Goal: Information Seeking & Learning: Learn about a topic

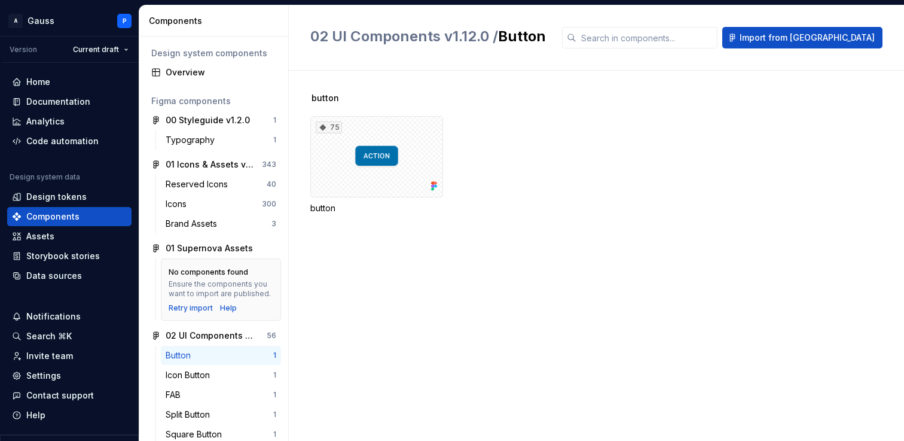
scroll to position [151, 0]
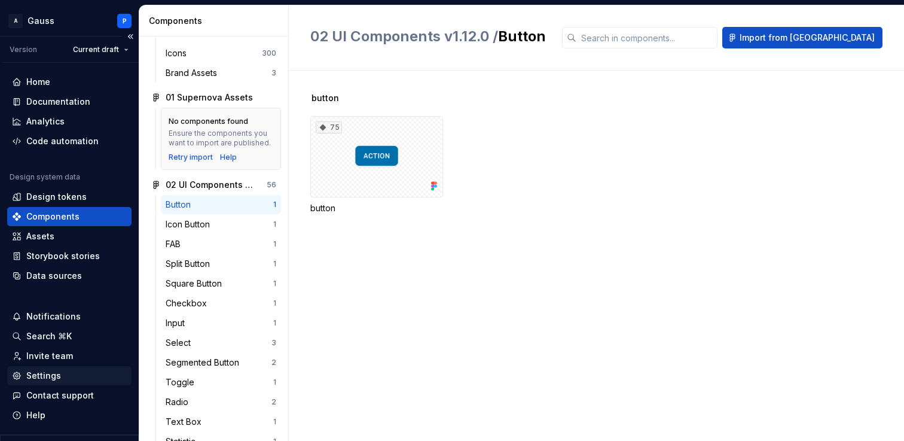
click at [54, 378] on div "Settings" at bounding box center [43, 375] width 35 height 12
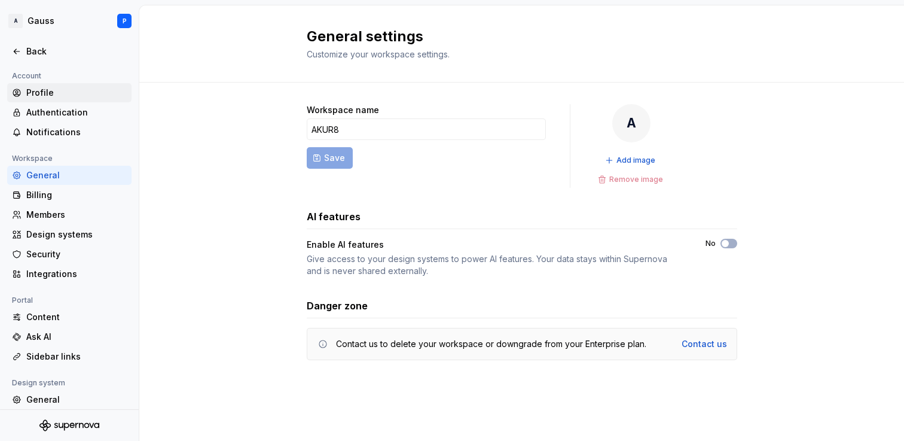
click at [57, 91] on div "Profile" at bounding box center [76, 93] width 100 height 12
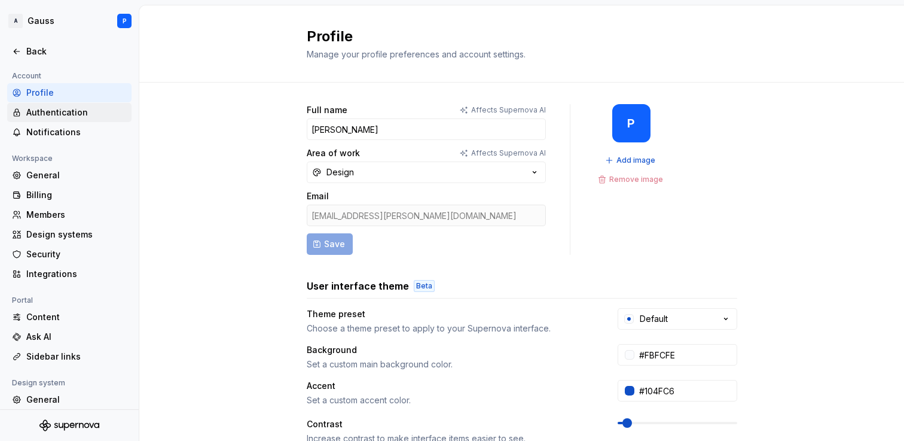
click at [71, 112] on div "Authentication" at bounding box center [76, 112] width 100 height 12
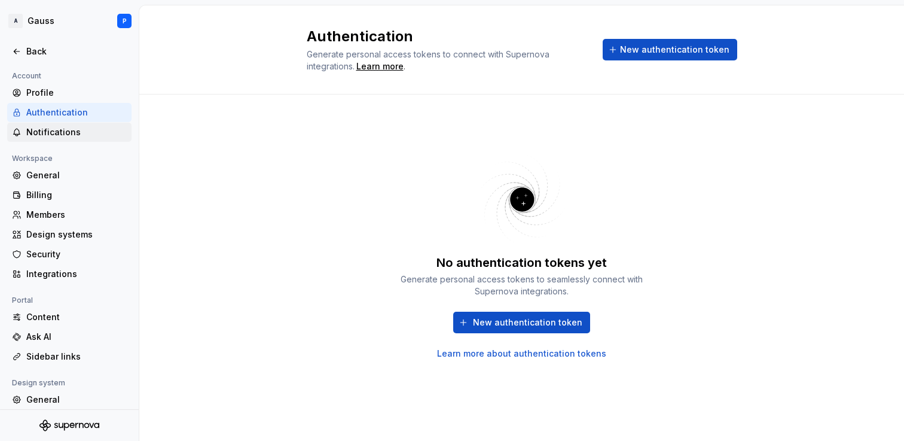
click at [68, 126] on div "Notifications" at bounding box center [76, 132] width 100 height 12
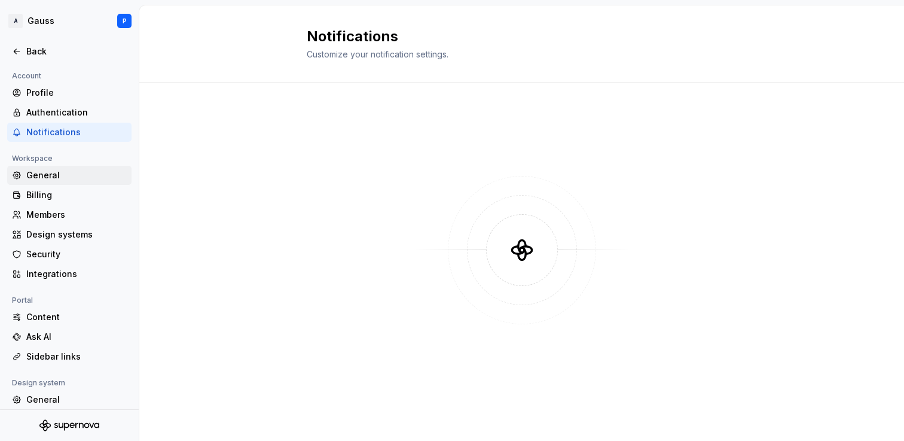
click at [66, 177] on div "General" at bounding box center [76, 175] width 100 height 12
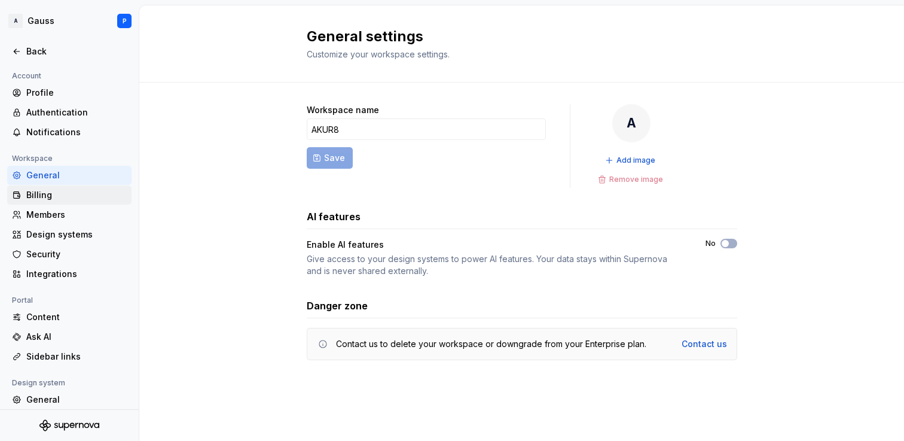
click at [54, 194] on div "Billing" at bounding box center [76, 195] width 100 height 12
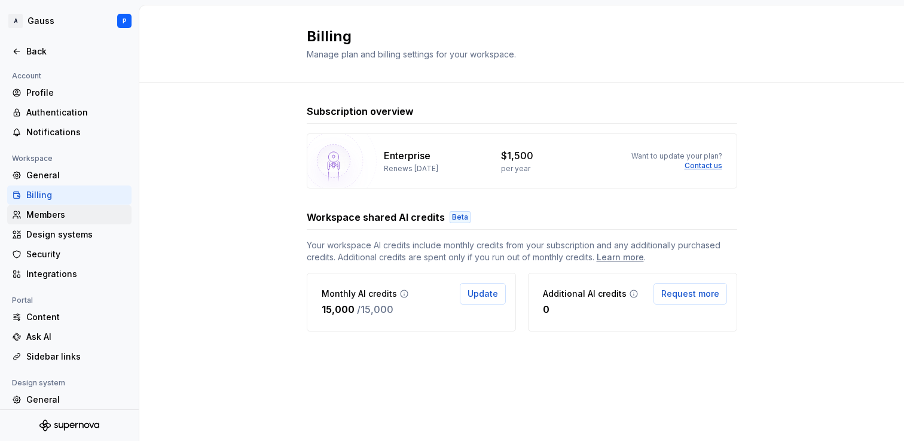
click at [54, 213] on div "Members" at bounding box center [76, 215] width 100 height 12
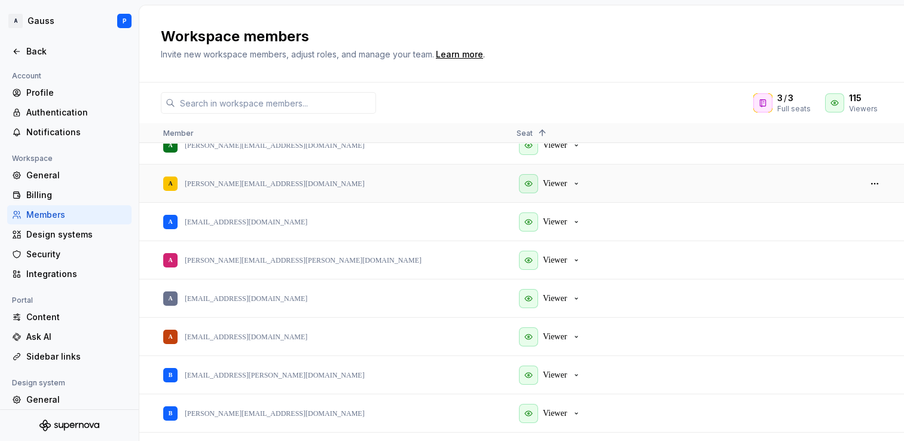
scroll to position [334, 0]
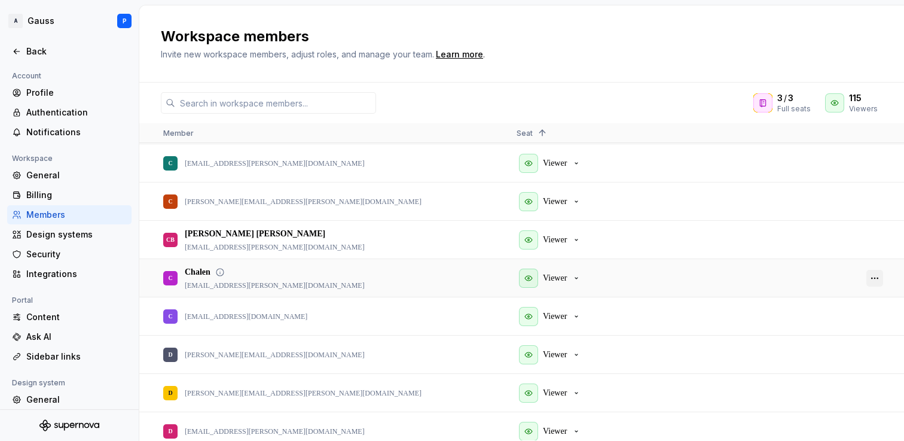
click at [876, 279] on button "button" at bounding box center [874, 278] width 17 height 17
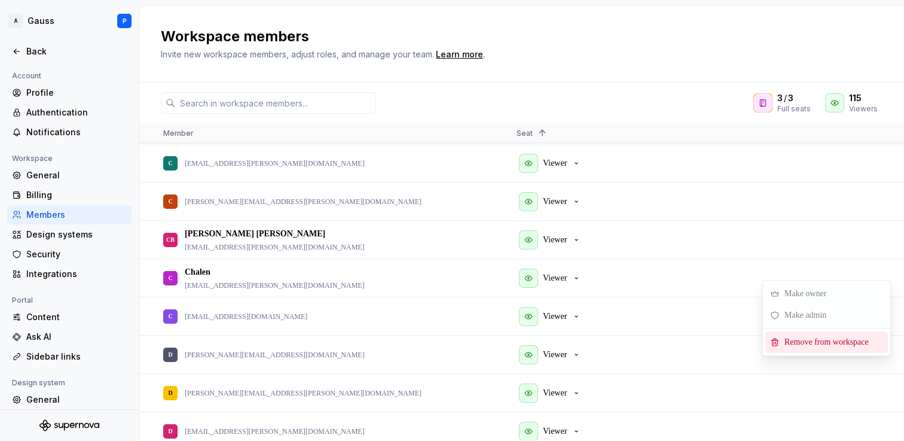
click at [833, 339] on span "Remove from workspace" at bounding box center [829, 342] width 99 height 22
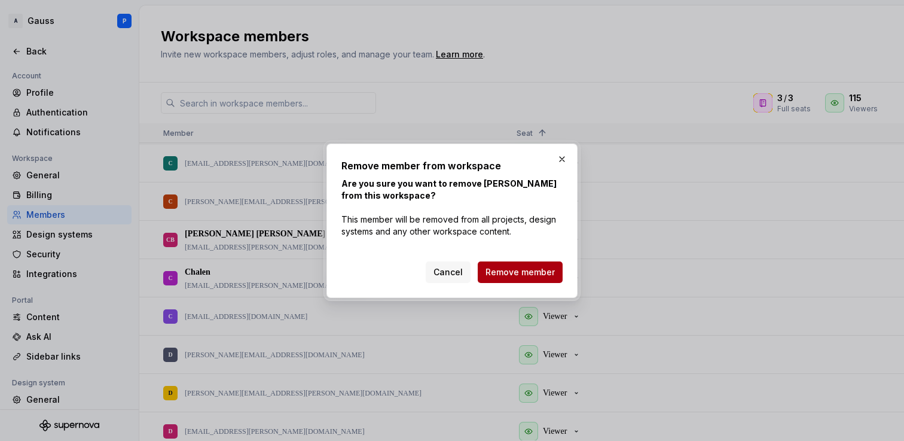
click at [514, 273] on span "Remove member" at bounding box center [519, 272] width 69 height 12
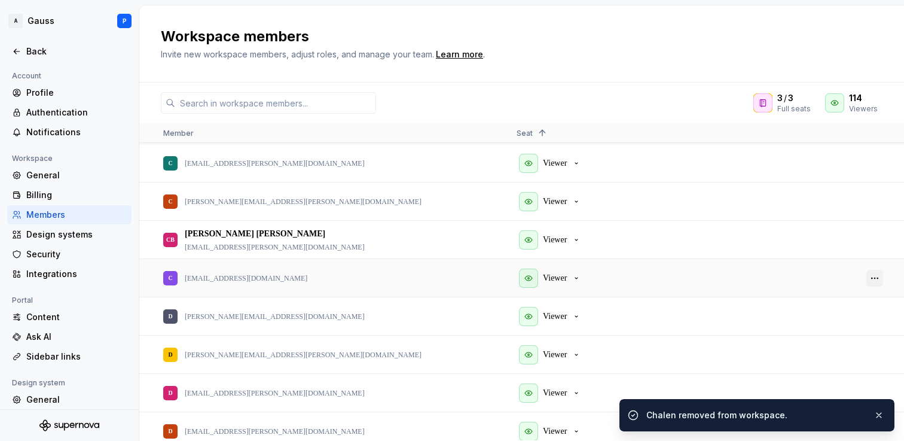
click at [874, 278] on button "button" at bounding box center [874, 278] width 17 height 17
click at [829, 340] on span "Remove from workspace" at bounding box center [829, 341] width 99 height 22
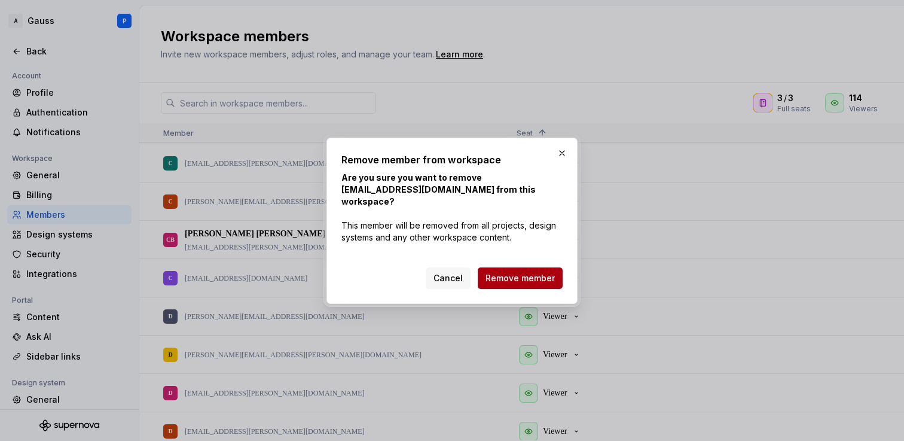
click at [538, 274] on span "Remove member" at bounding box center [519, 278] width 69 height 12
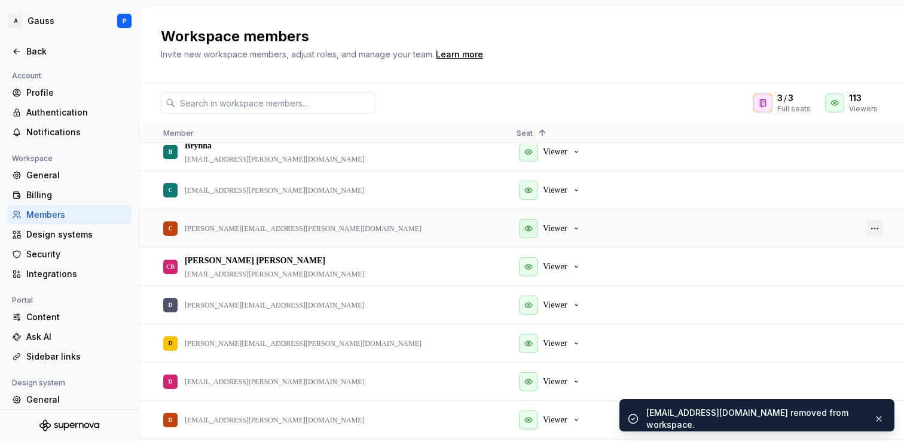
click at [877, 228] on button "button" at bounding box center [874, 228] width 17 height 17
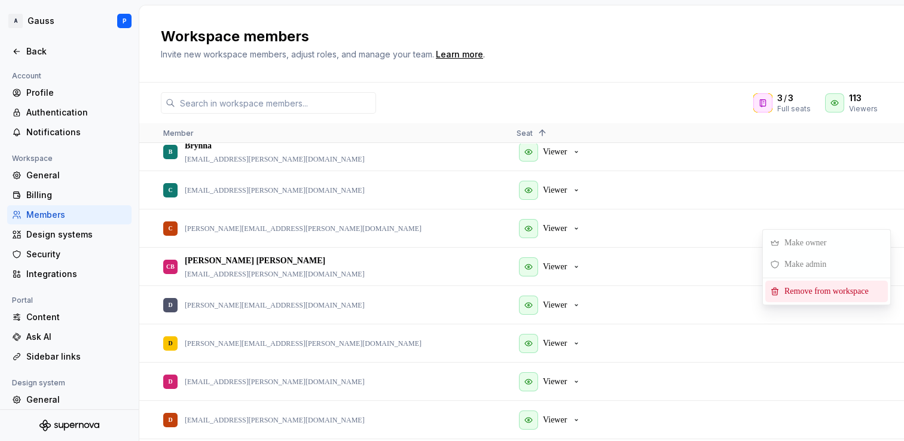
click at [801, 292] on span "Remove from workspace" at bounding box center [829, 291] width 99 height 22
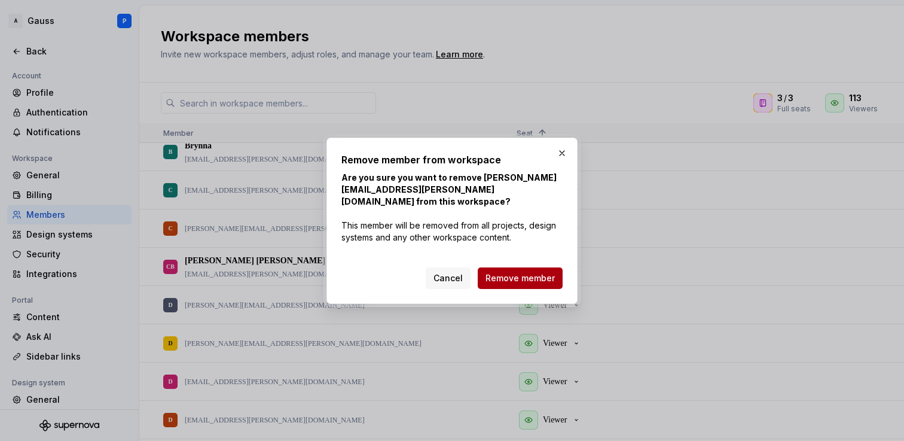
click at [514, 274] on span "Remove member" at bounding box center [519, 278] width 69 height 12
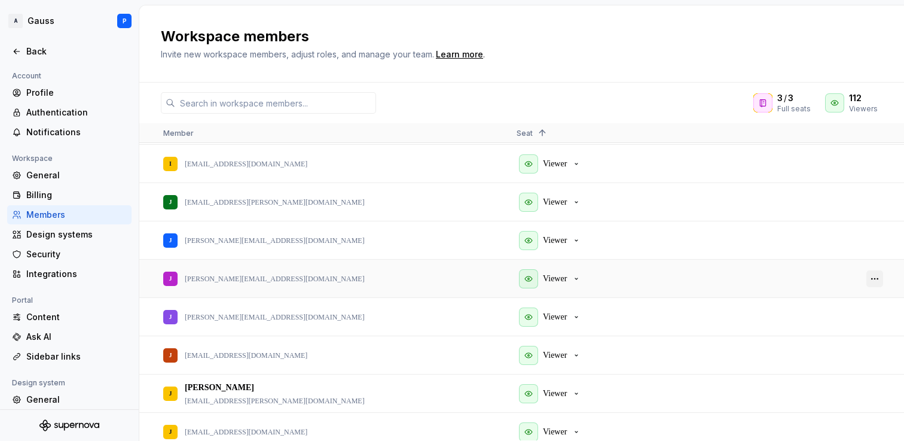
click at [876, 276] on button "button" at bounding box center [874, 278] width 17 height 17
click at [815, 343] on span "Remove from workspace" at bounding box center [829, 339] width 99 height 22
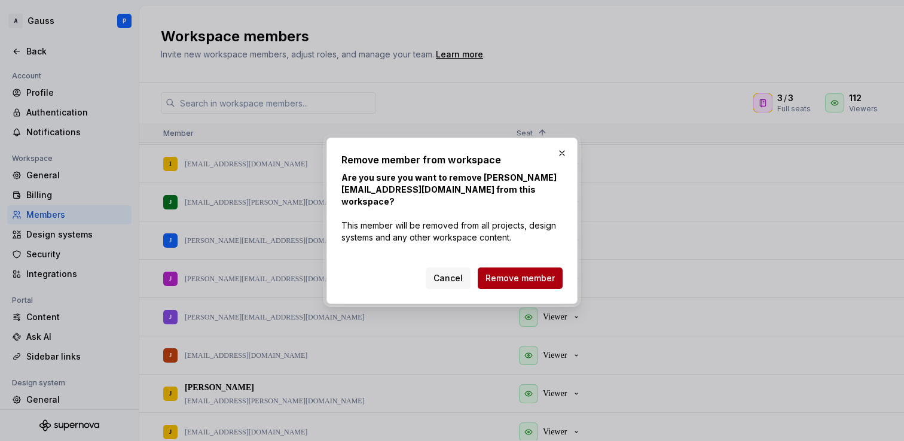
click at [531, 276] on span "Remove member" at bounding box center [519, 278] width 69 height 12
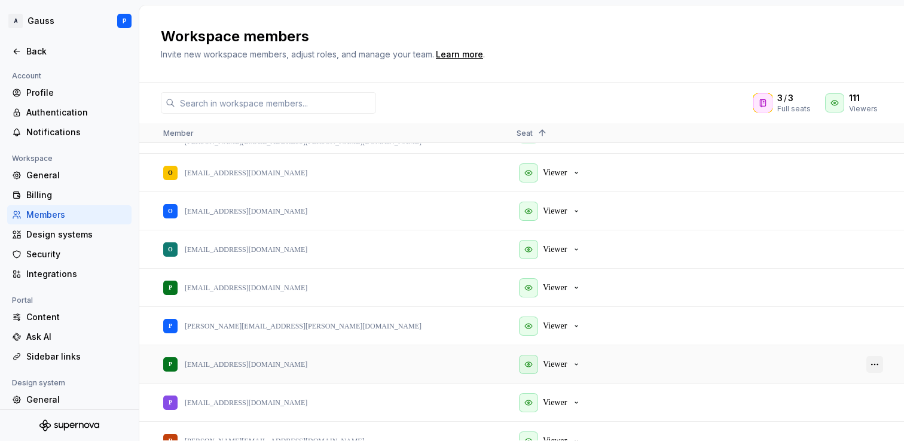
click at [877, 364] on button "button" at bounding box center [874, 364] width 17 height 17
click at [798, 432] on span "Remove from workspace" at bounding box center [829, 427] width 99 height 22
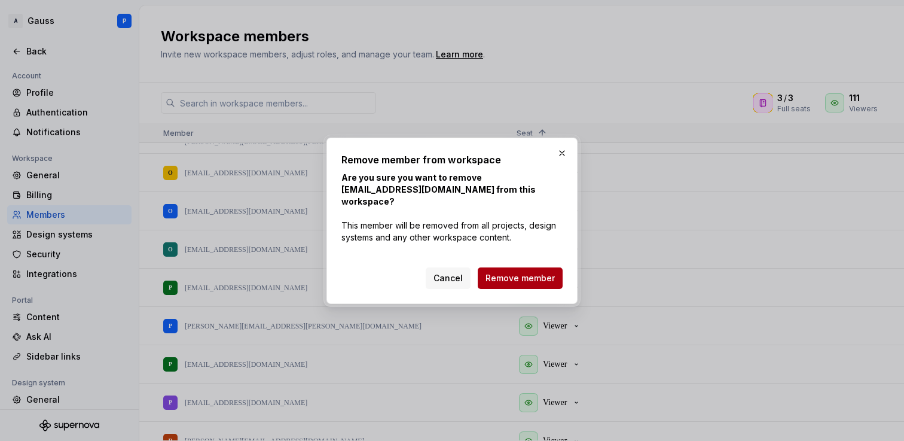
click at [513, 272] on span "Remove member" at bounding box center [519, 278] width 69 height 12
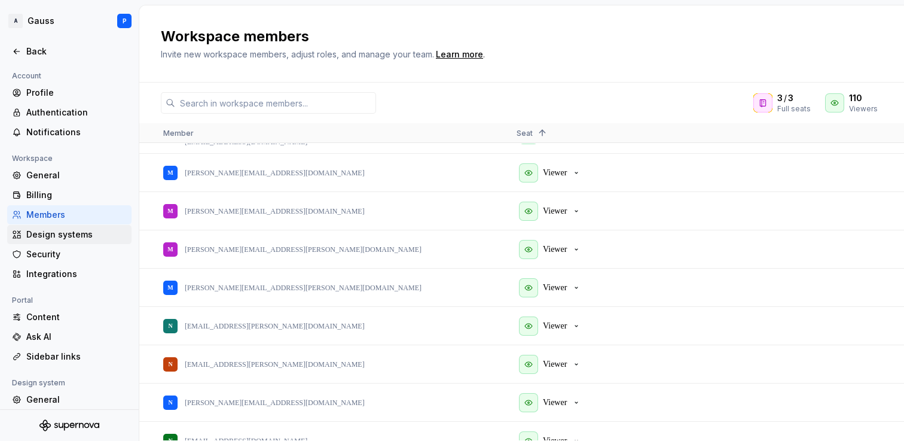
click at [71, 235] on div "Design systems" at bounding box center [76, 234] width 100 height 12
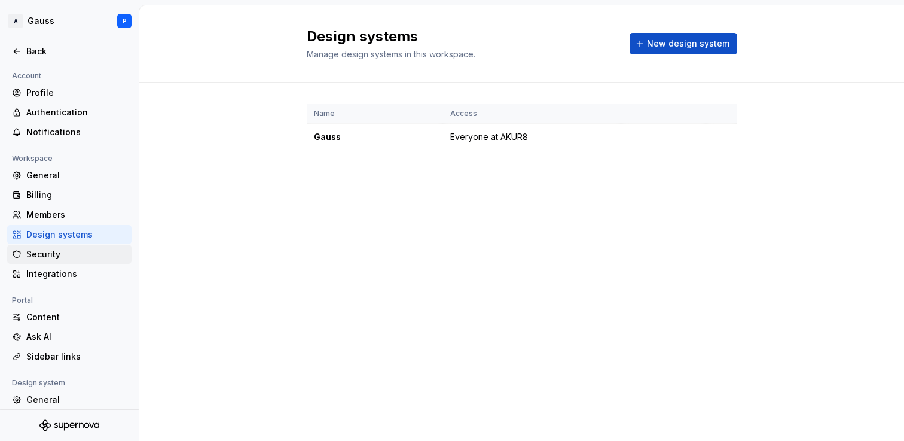
click at [50, 258] on div "Security" at bounding box center [76, 254] width 100 height 12
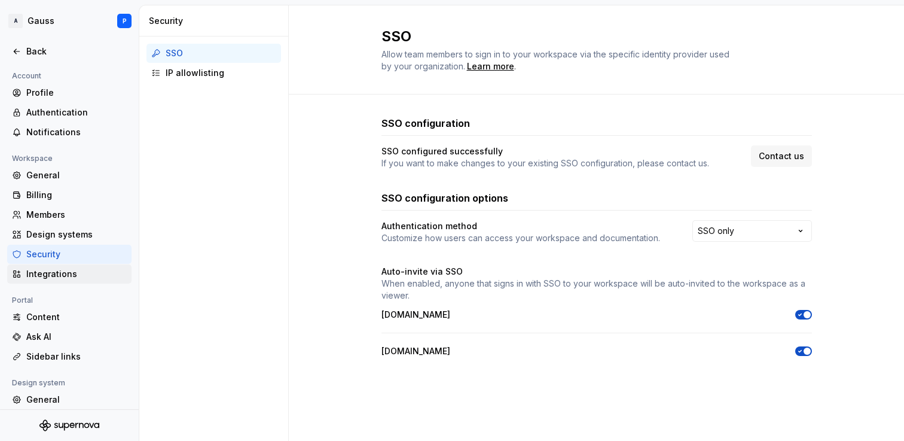
click at [50, 278] on div "Integrations" at bounding box center [76, 274] width 100 height 12
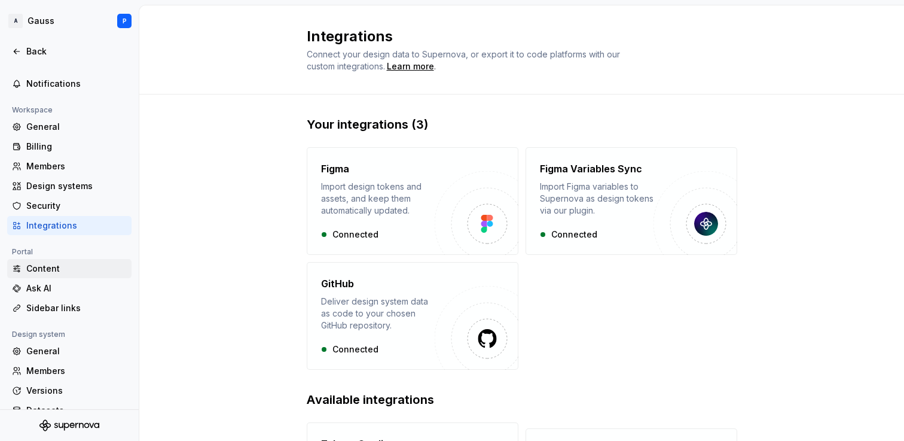
click at [48, 266] on div "Content" at bounding box center [76, 268] width 100 height 12
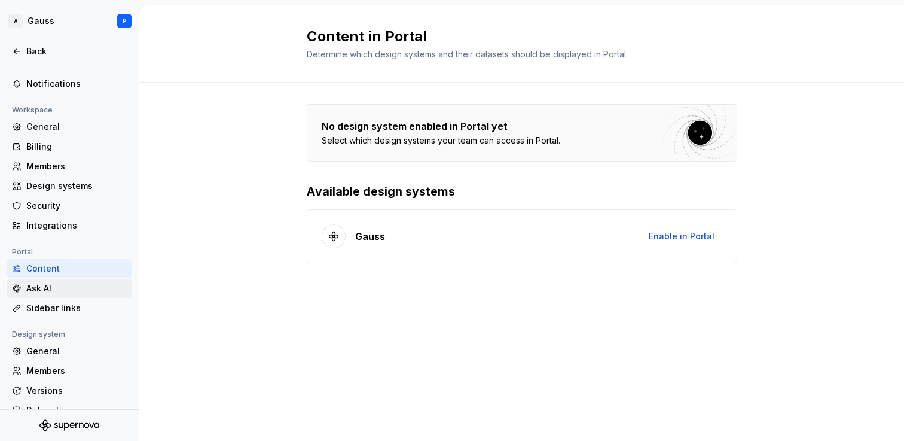
click at [46, 286] on div "Ask AI" at bounding box center [76, 288] width 100 height 12
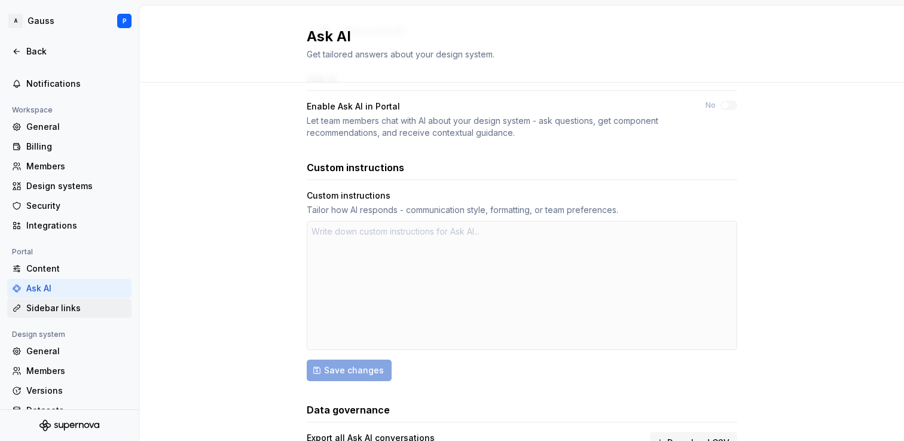
click at [56, 306] on div "Sidebar links" at bounding box center [76, 308] width 100 height 12
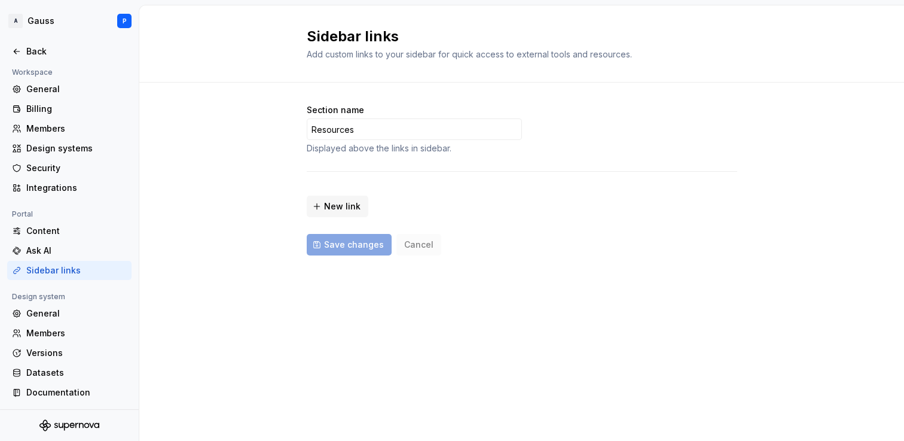
click at [57, 312] on div "General" at bounding box center [76, 313] width 100 height 12
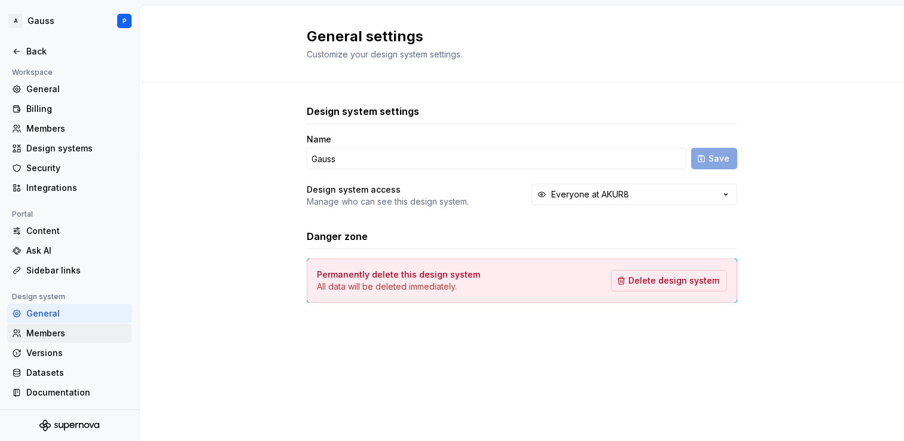
click at [75, 333] on div "Members" at bounding box center [76, 333] width 100 height 12
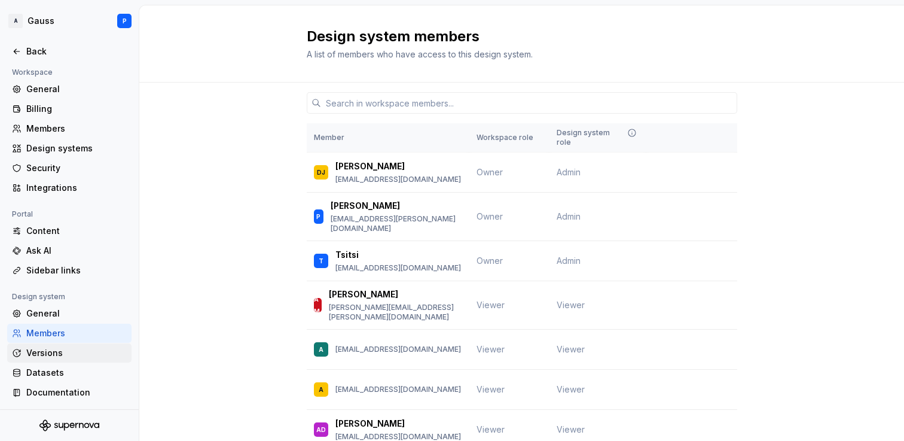
click at [65, 349] on div "Versions" at bounding box center [76, 353] width 100 height 12
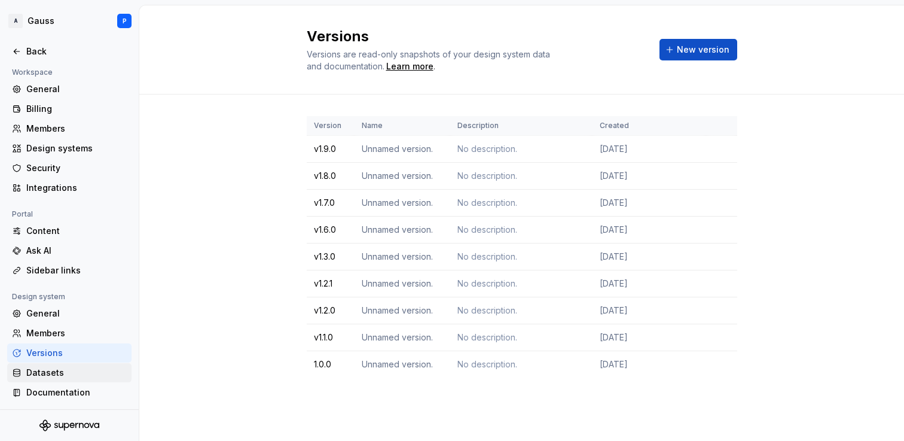
click at [57, 369] on div "Datasets" at bounding box center [76, 372] width 100 height 12
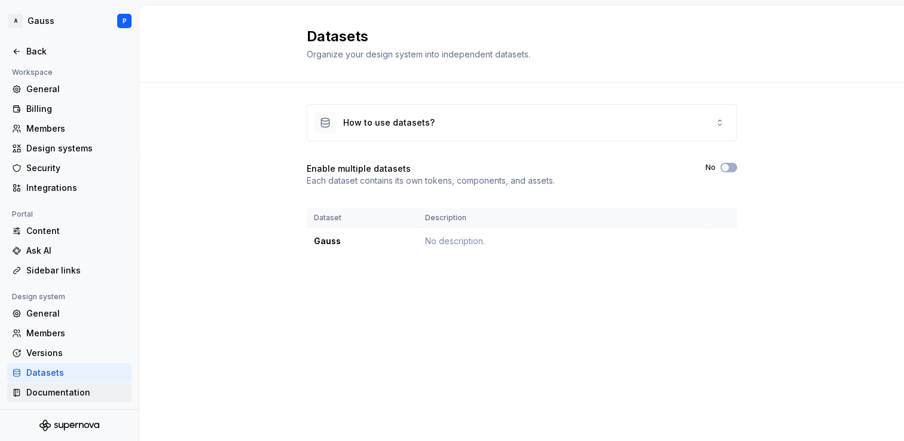
click at [53, 388] on div "Documentation" at bounding box center [76, 392] width 100 height 12
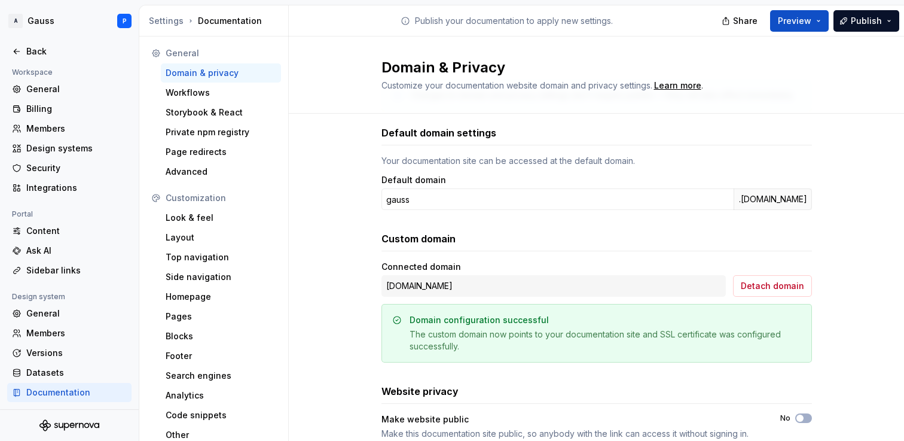
scroll to position [107, 0]
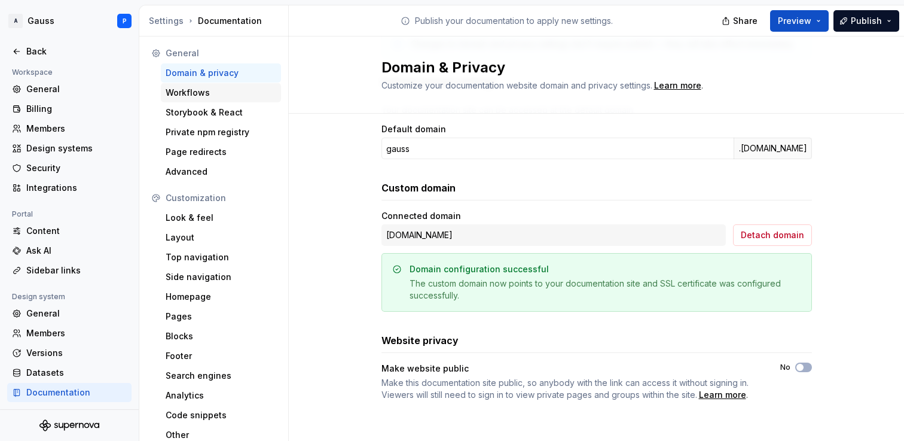
click at [195, 92] on div "Workflows" at bounding box center [221, 93] width 111 height 12
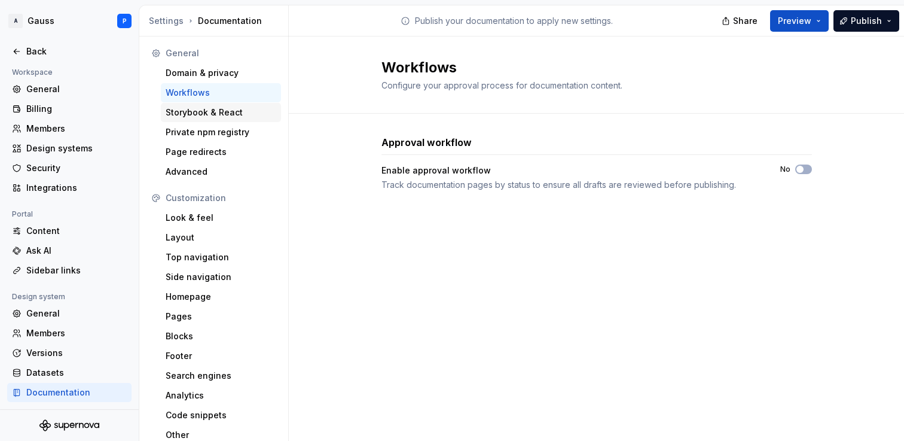
click at [195, 105] on div "Storybook & React" at bounding box center [221, 112] width 120 height 19
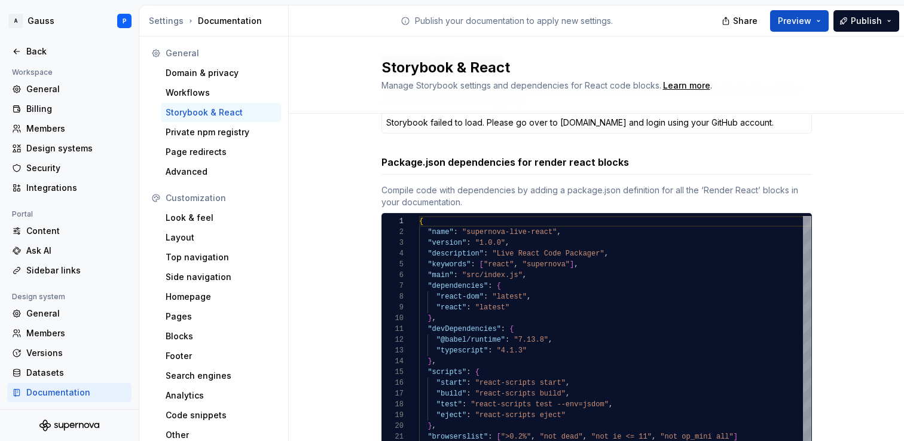
scroll to position [136, 0]
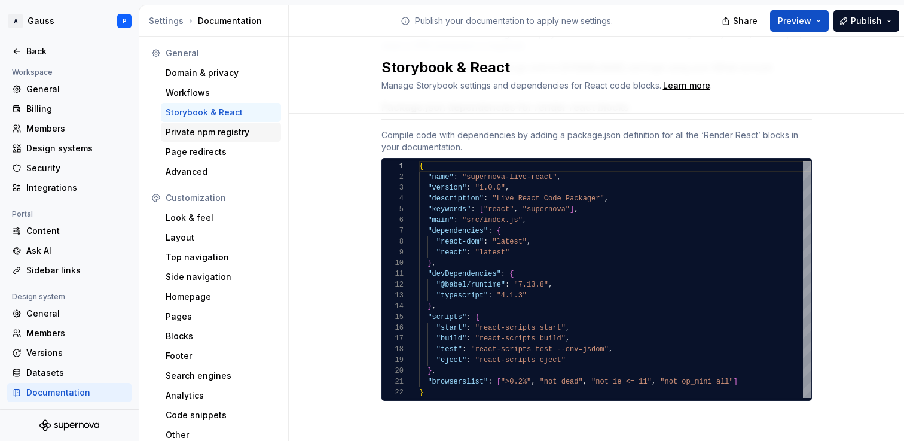
click at [194, 133] on div "Private npm registry" at bounding box center [221, 132] width 111 height 12
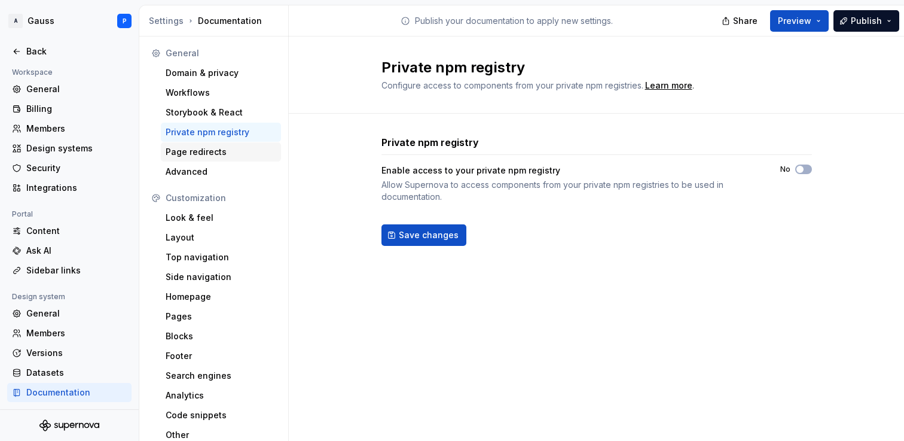
click at [218, 155] on div "Page redirects" at bounding box center [221, 152] width 111 height 12
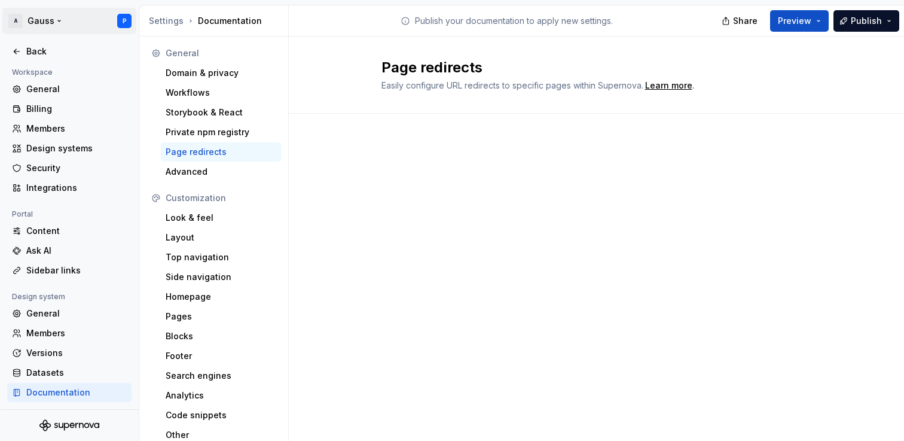
click at [41, 21] on html "A Gauss P Back Account Profile Authentication Notifications Workspace General B…" at bounding box center [452, 220] width 904 height 441
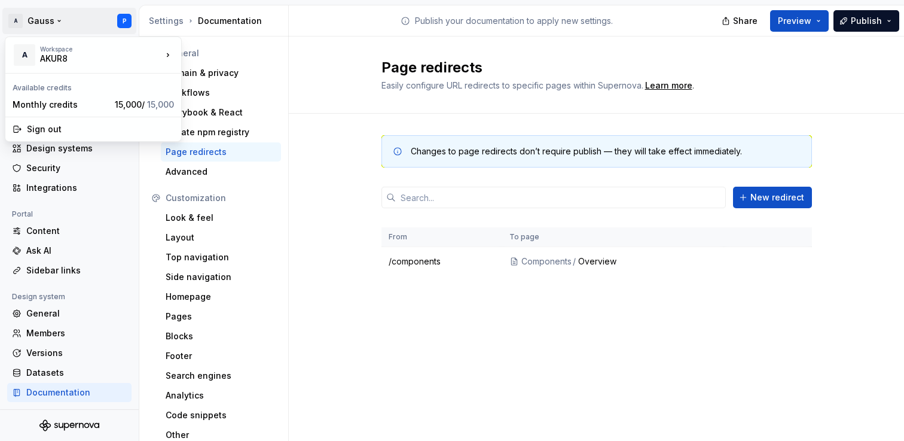
click at [56, 28] on html "A Gauss P Back Account Profile Authentication Notifications Workspace General B…" at bounding box center [452, 220] width 904 height 441
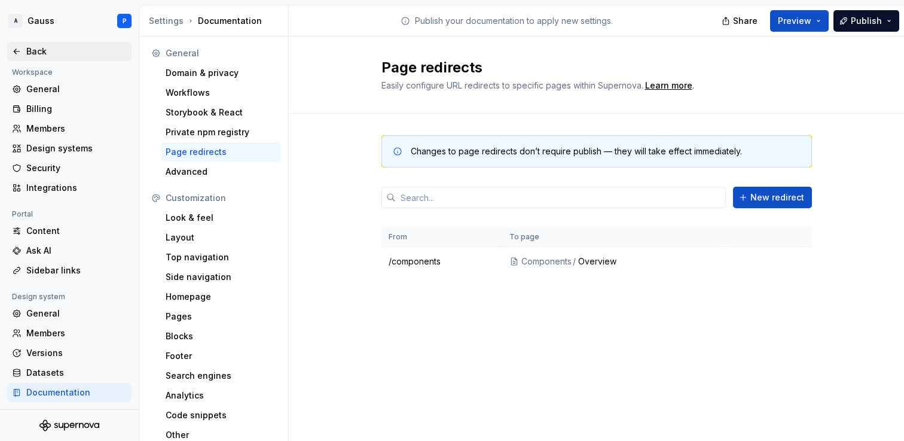
click at [49, 47] on div "Back" at bounding box center [76, 51] width 100 height 12
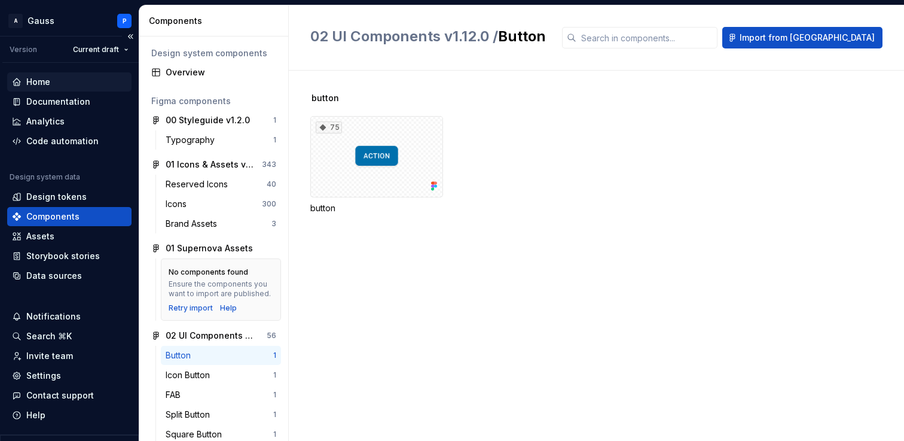
click at [45, 77] on div "Home" at bounding box center [38, 82] width 24 height 12
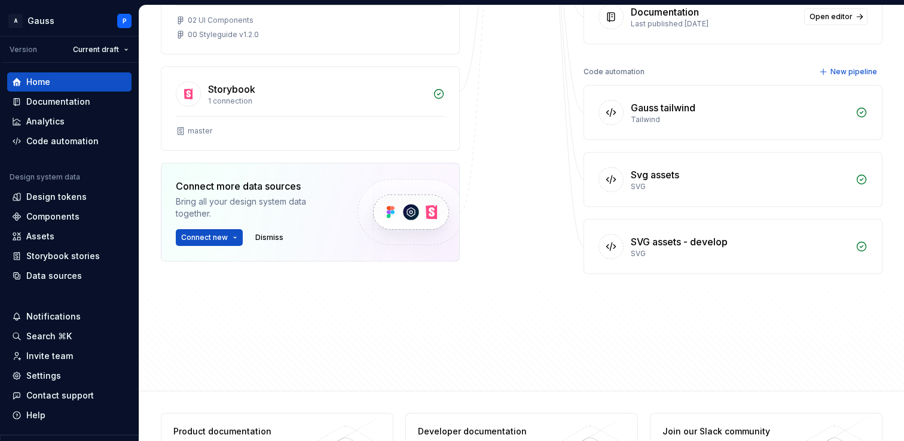
scroll to position [375, 0]
click at [57, 103] on div "Documentation" at bounding box center [58, 102] width 64 height 12
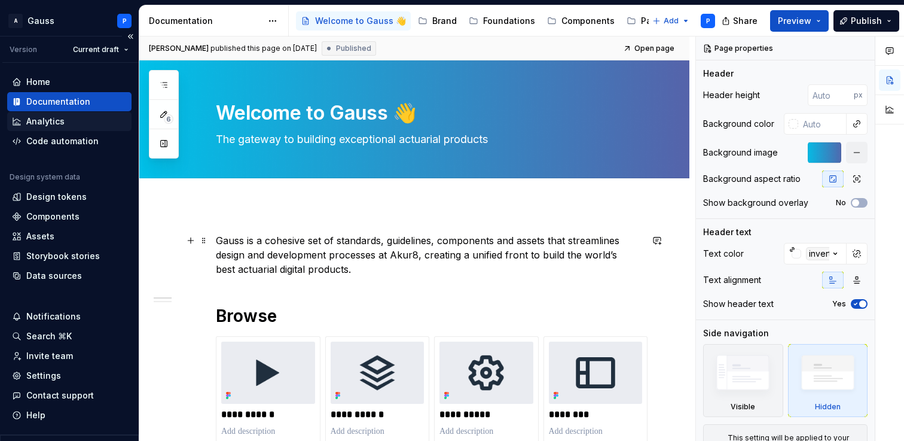
type textarea "*"
click at [59, 120] on div "Analytics" at bounding box center [45, 121] width 38 height 12
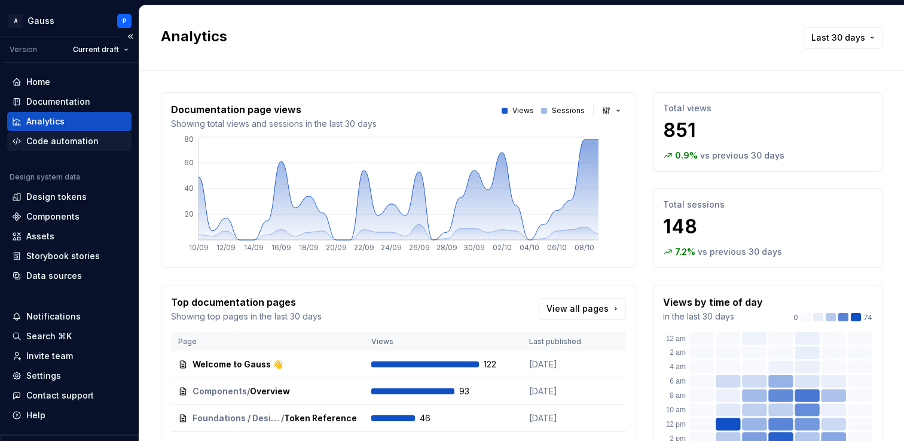
click at [65, 140] on div "Code automation" at bounding box center [62, 141] width 72 height 12
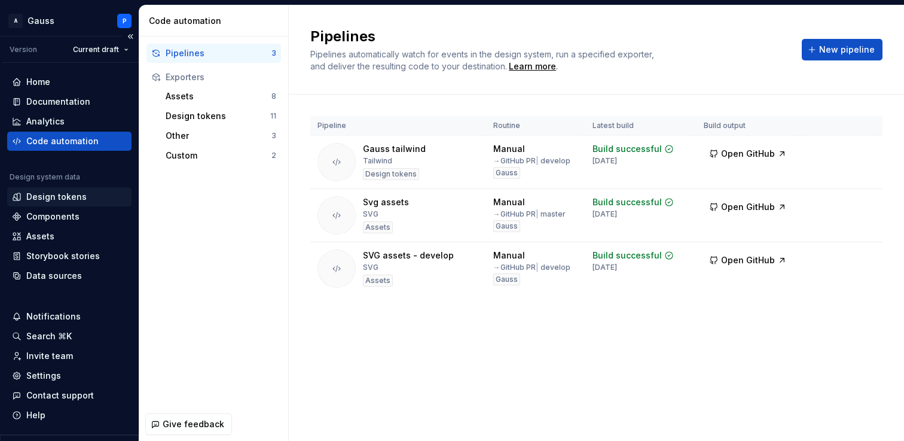
click at [61, 199] on div "Design tokens" at bounding box center [56, 197] width 60 height 12
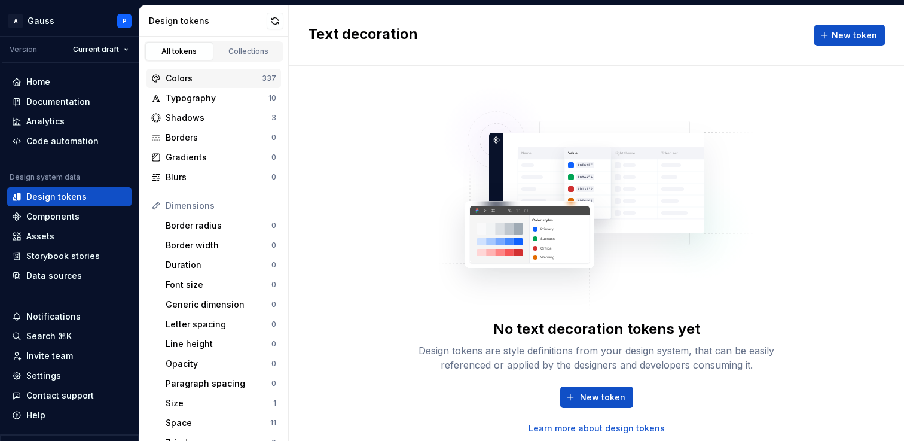
click at [234, 75] on div "Colors" at bounding box center [214, 78] width 96 height 12
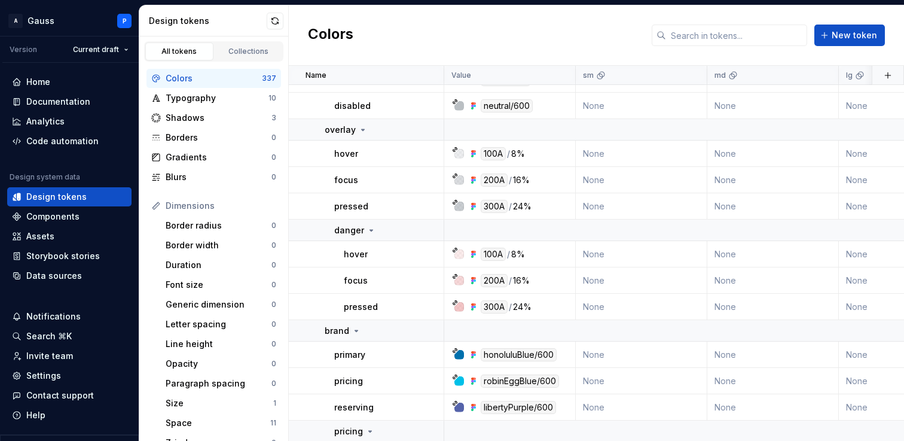
scroll to position [48, 0]
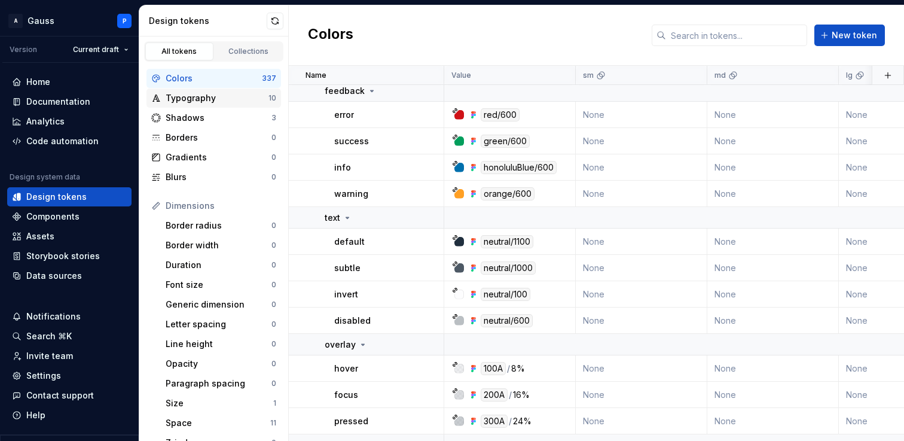
click at [221, 101] on div "Typography" at bounding box center [217, 98] width 103 height 12
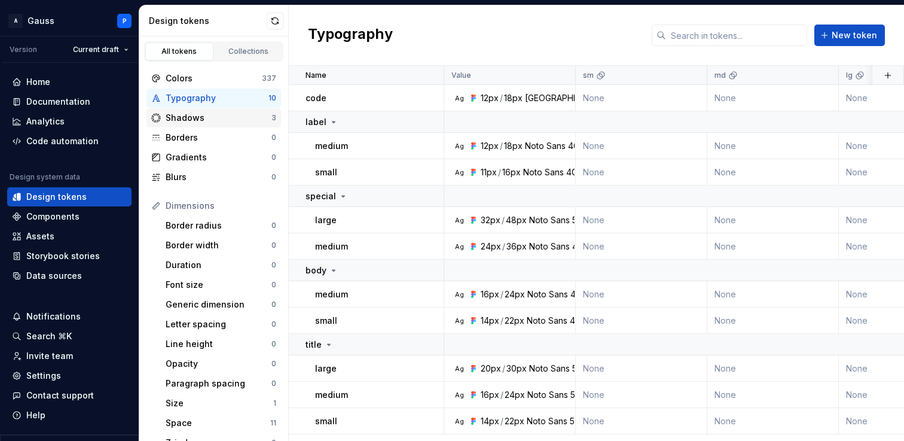
click at [221, 117] on div "Shadows" at bounding box center [219, 118] width 106 height 12
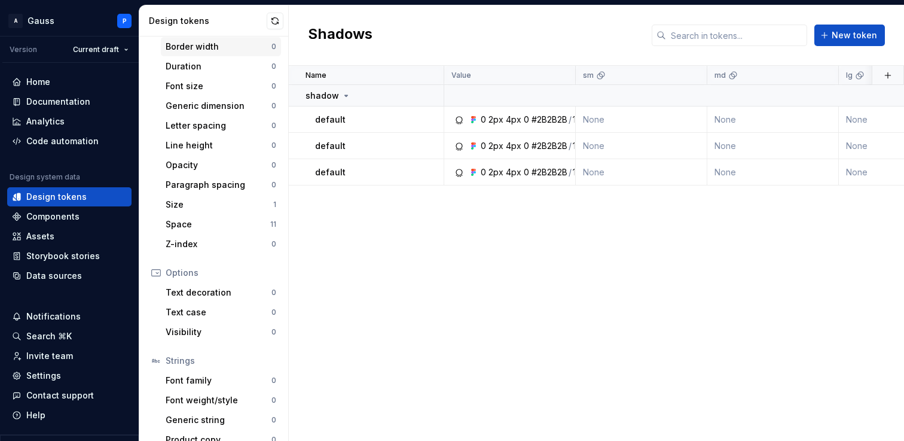
scroll to position [214, 0]
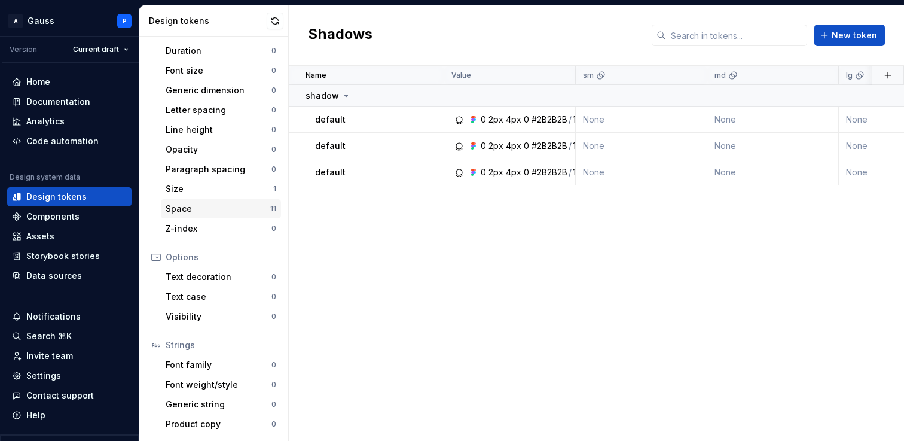
click at [219, 206] on div "Space" at bounding box center [218, 209] width 105 height 12
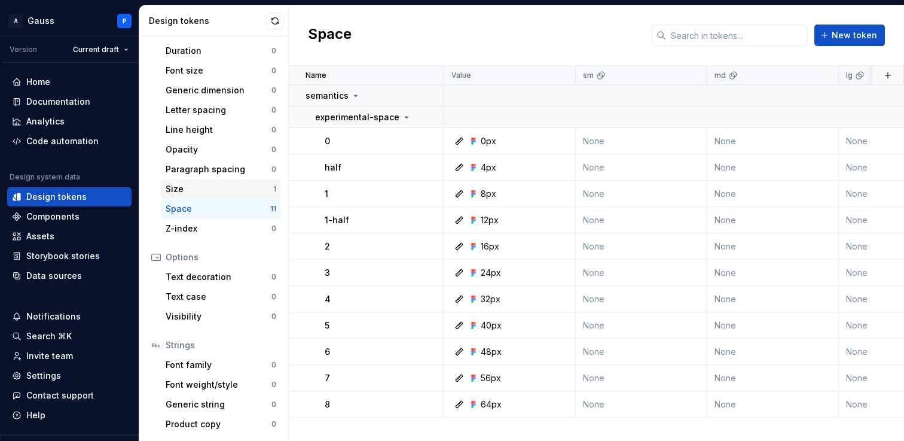
click at [221, 191] on div "Size" at bounding box center [220, 189] width 108 height 12
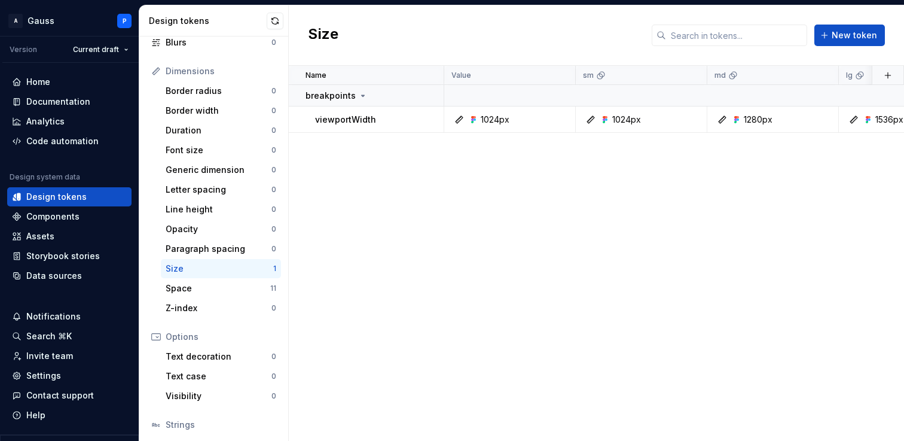
scroll to position [214, 0]
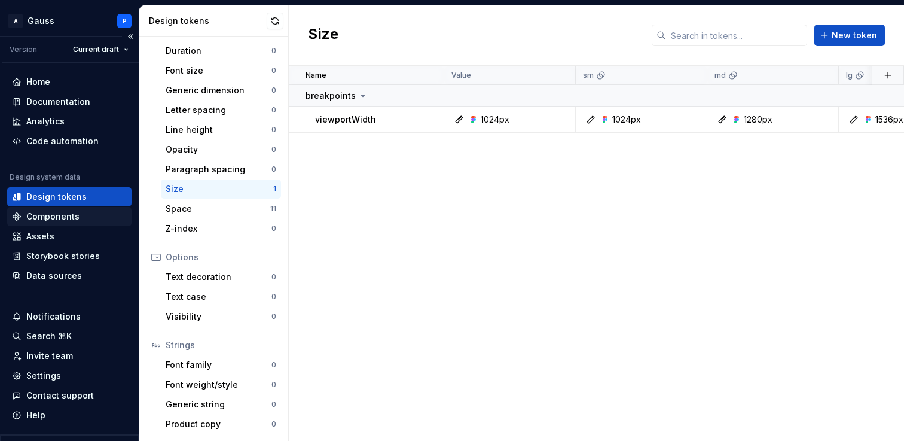
click at [75, 218] on div "Components" at bounding box center [52, 216] width 53 height 12
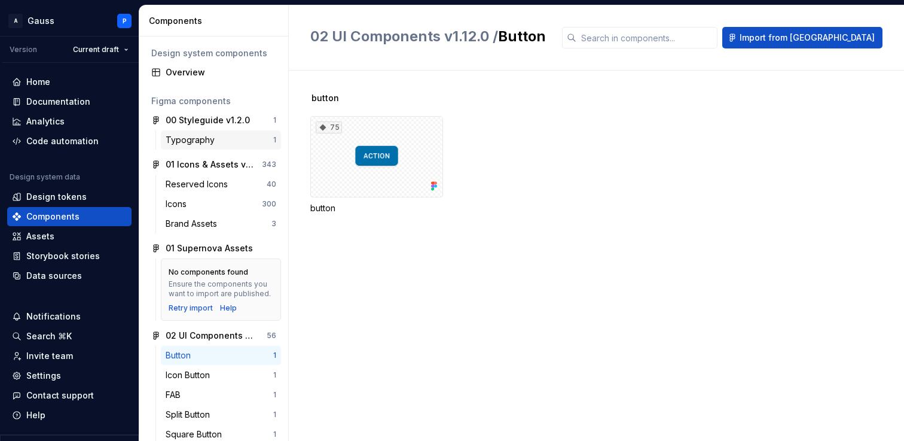
click at [207, 138] on div "Typography" at bounding box center [193, 140] width 54 height 12
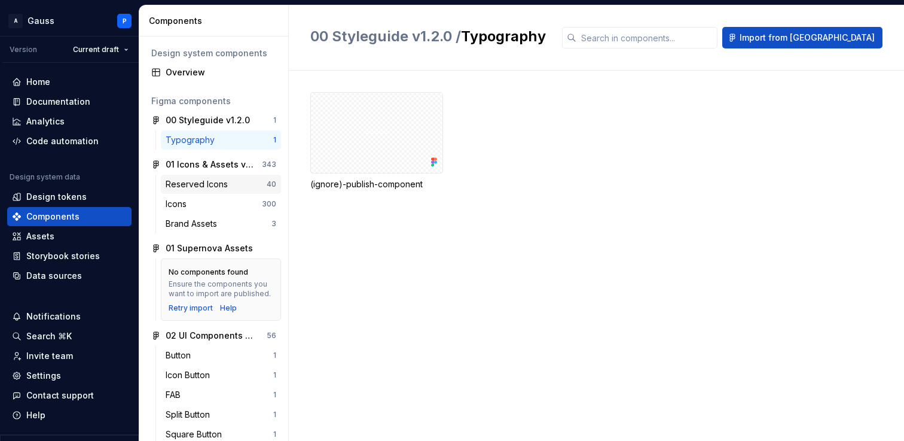
click at [204, 182] on div "Reserved Icons" at bounding box center [199, 184] width 67 height 12
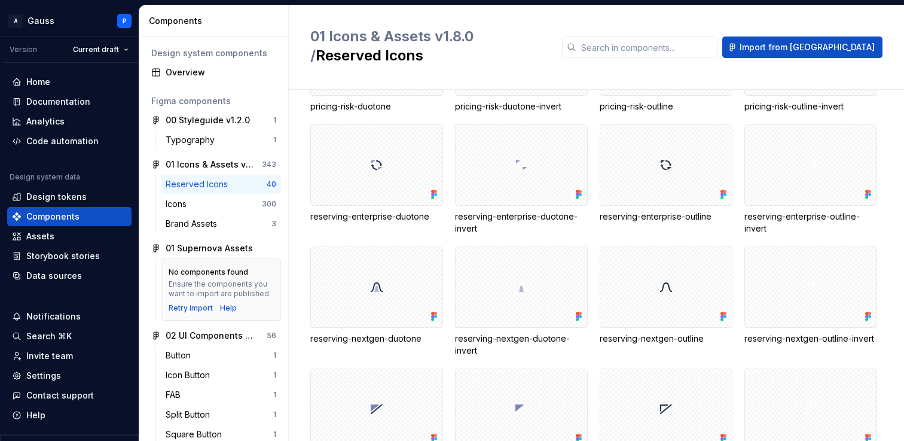
scroll to position [840, 0]
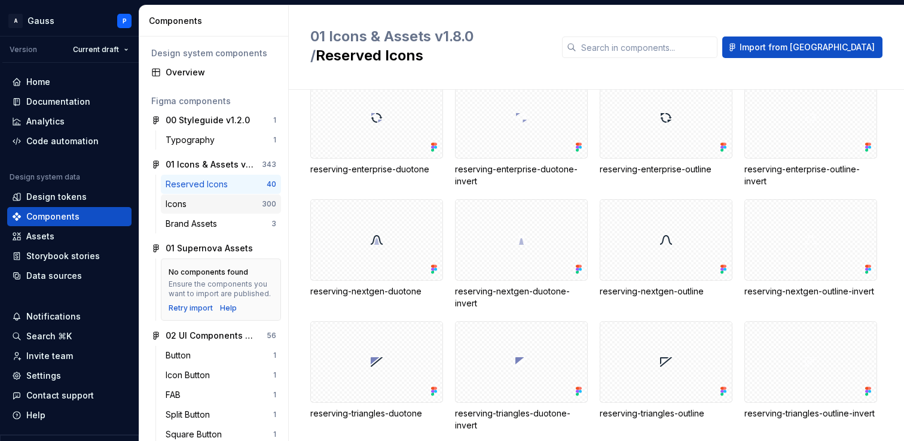
click at [204, 206] on div "Icons" at bounding box center [214, 204] width 96 height 12
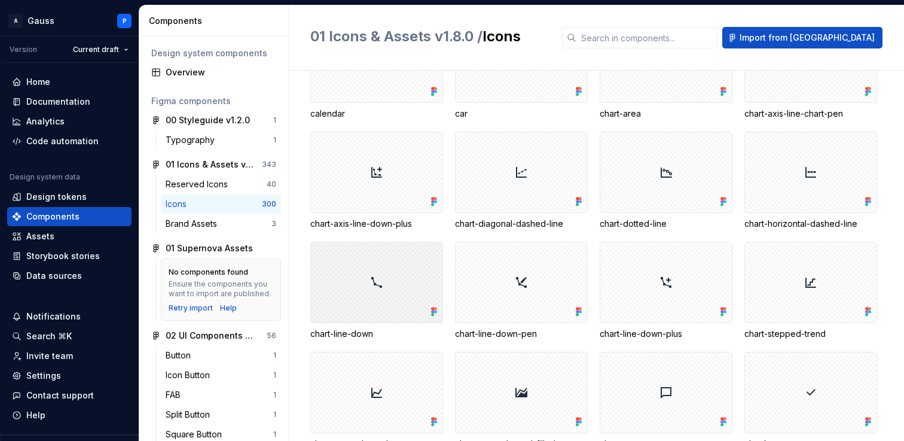
scroll to position [1747, 0]
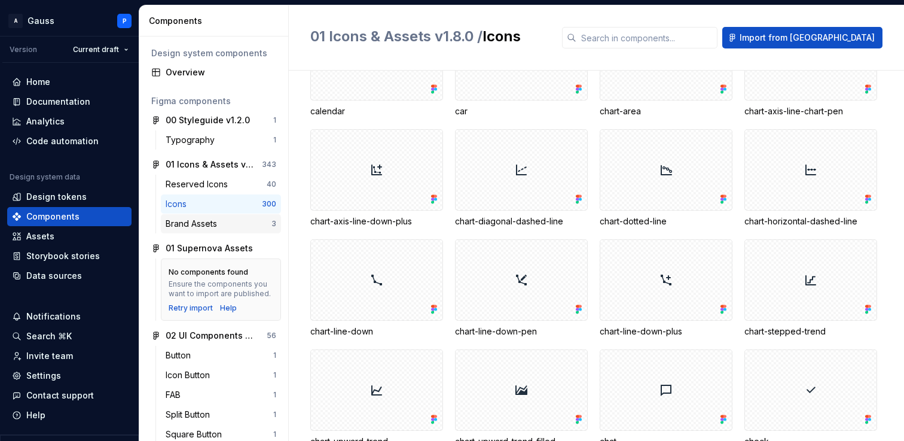
click at [243, 222] on div "Brand Assets" at bounding box center [219, 224] width 106 height 12
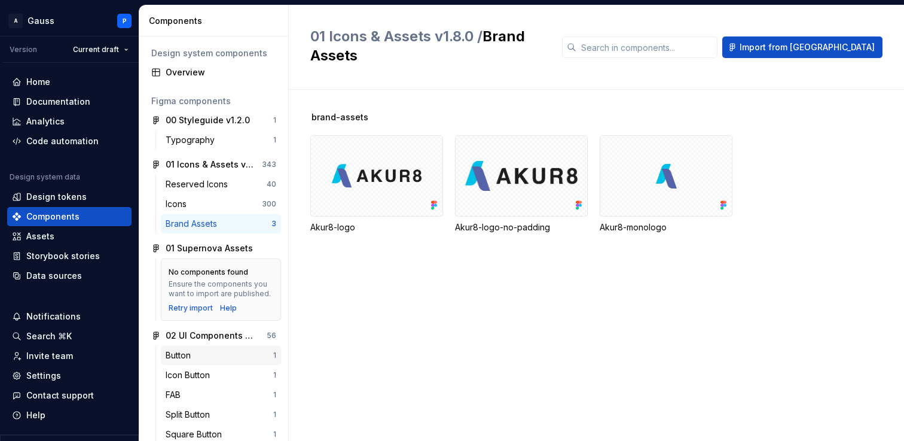
click at [231, 350] on div "Button" at bounding box center [220, 355] width 108 height 12
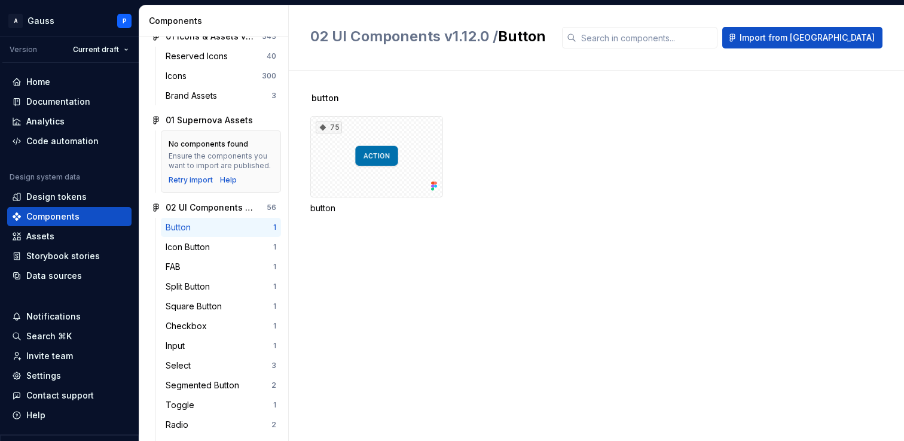
scroll to position [178, 0]
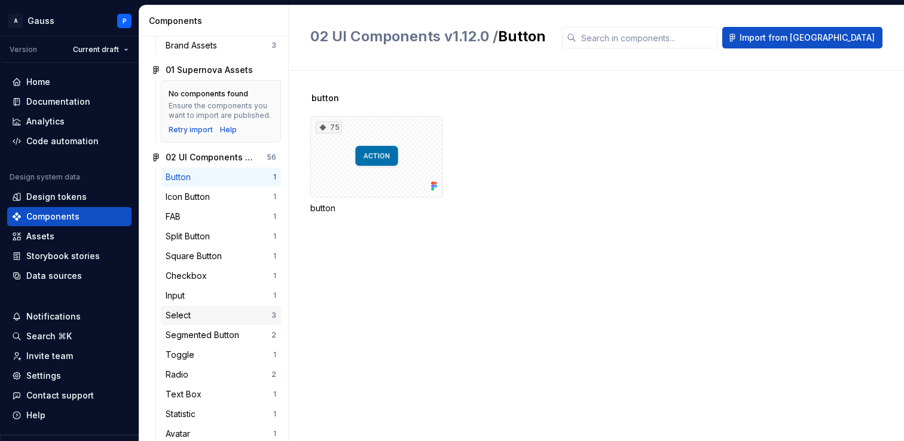
click at [228, 317] on div "Select" at bounding box center [219, 315] width 106 height 12
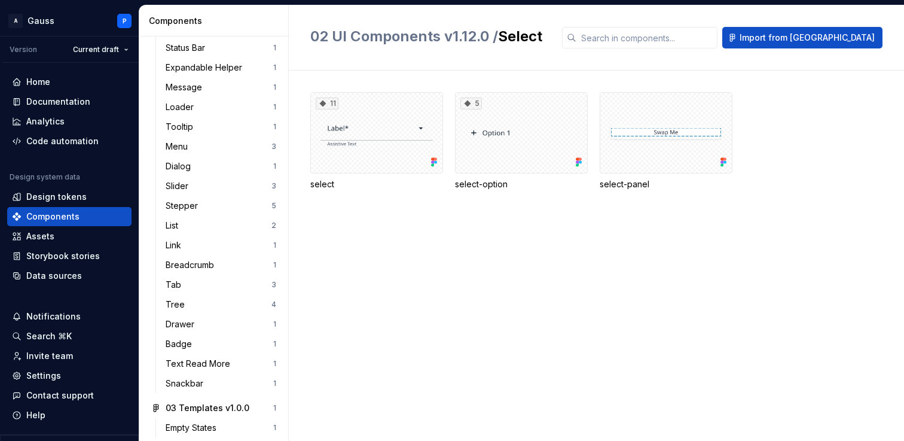
scroll to position [671, 0]
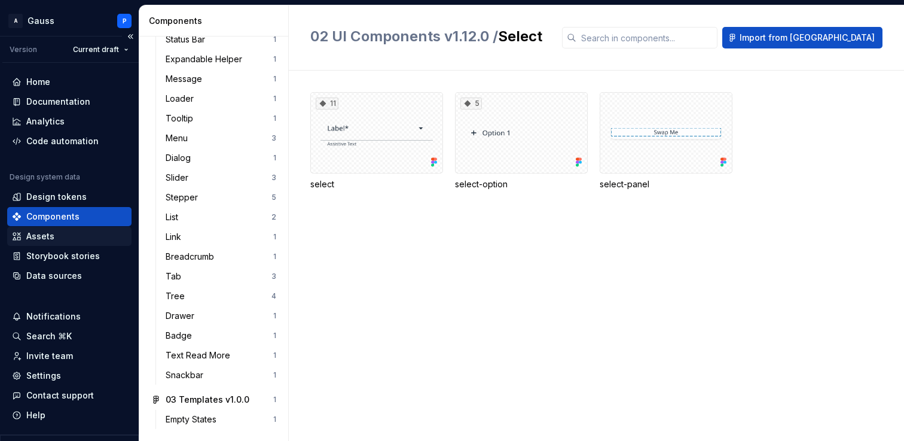
click at [63, 231] on div "Assets" at bounding box center [69, 236] width 115 height 12
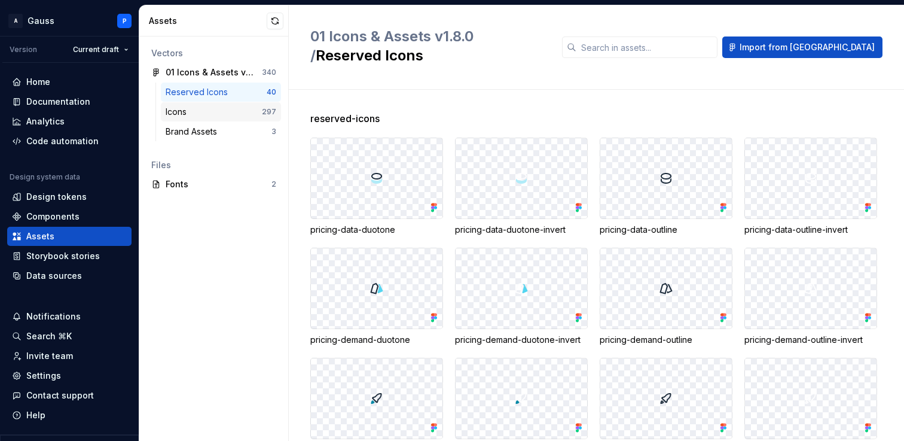
click at [217, 111] on div "Icons" at bounding box center [214, 112] width 96 height 12
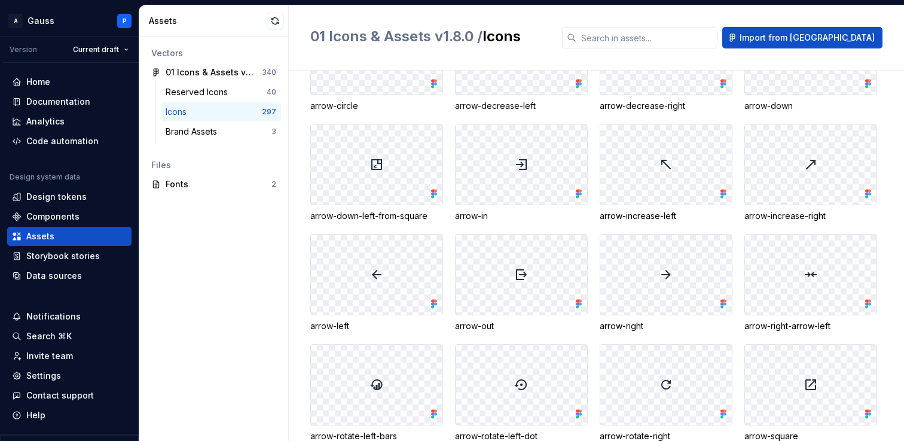
scroll to position [227, 0]
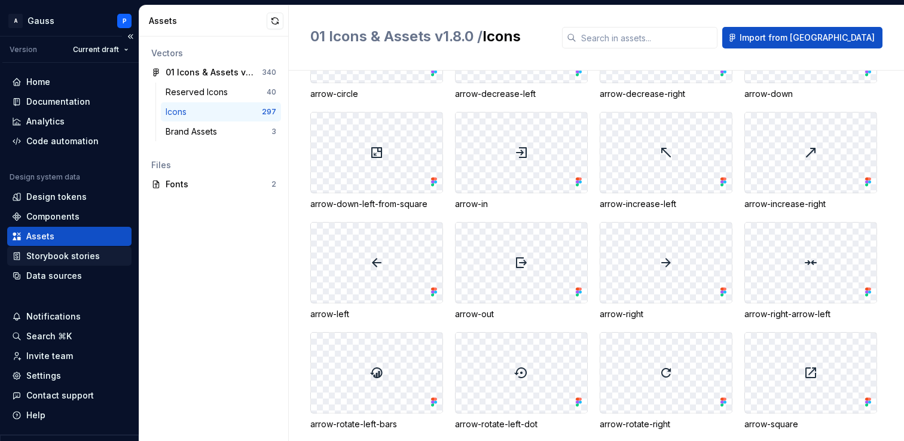
click at [57, 255] on div "Storybook stories" at bounding box center [63, 256] width 74 height 12
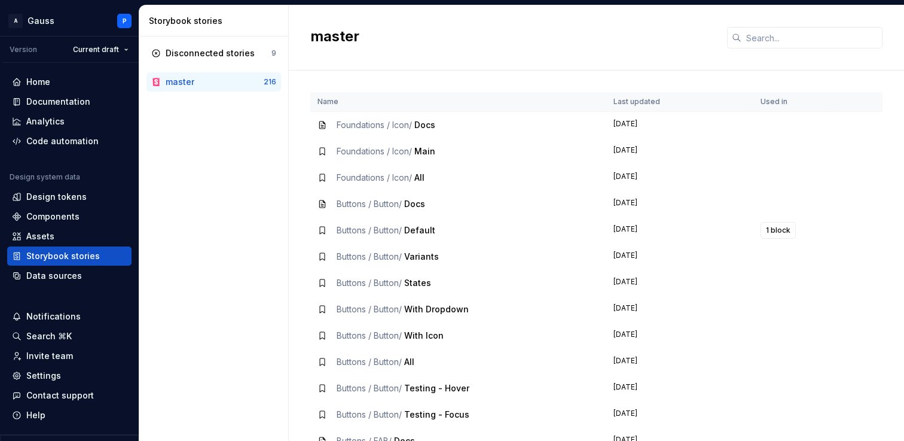
click at [403, 127] on span "Foundations / Icon /" at bounding box center [374, 125] width 75 height 10
click at [425, 125] on span "Docs" at bounding box center [424, 125] width 21 height 10
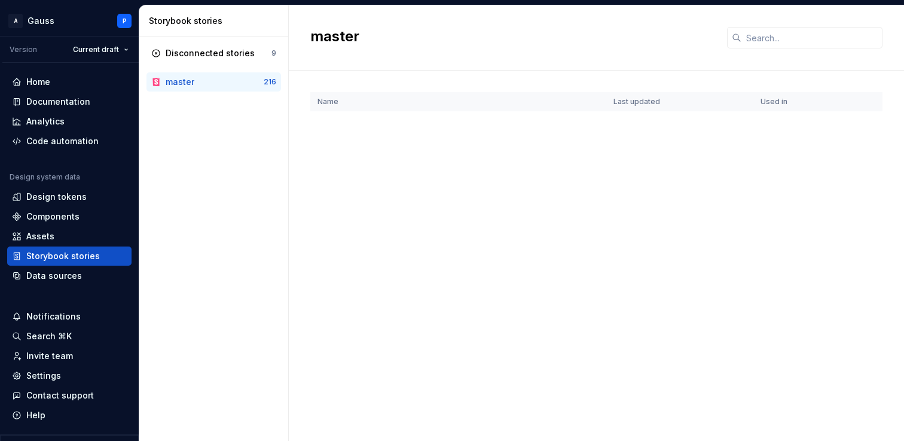
scroll to position [1171, 0]
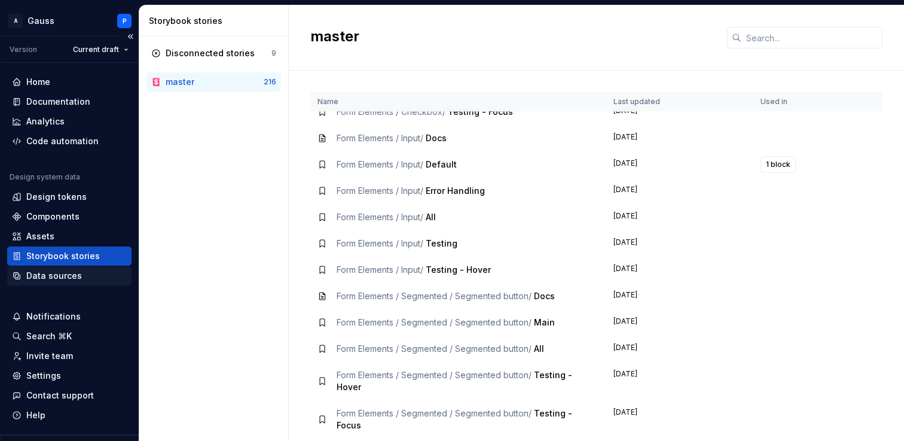
click at [65, 275] on div "Data sources" at bounding box center [54, 276] width 56 height 12
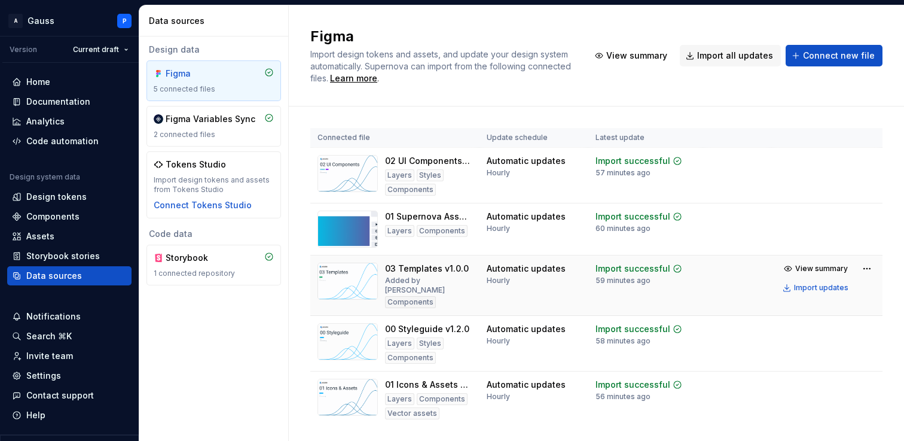
scroll to position [23, 0]
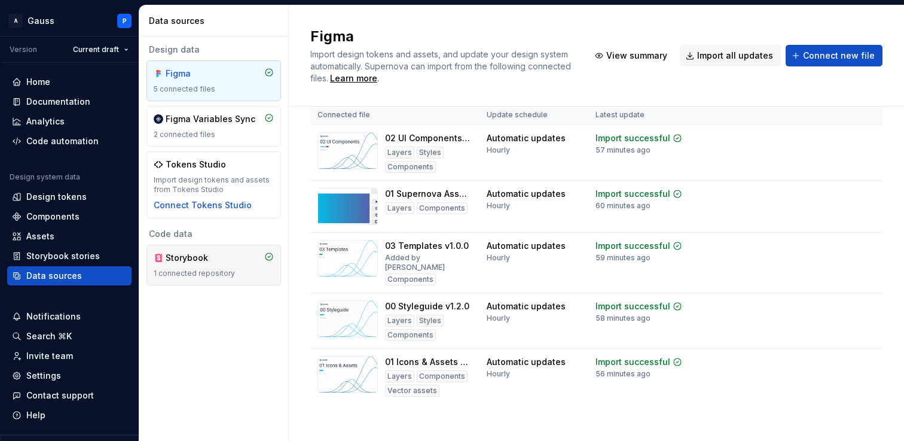
click at [216, 262] on div "Storybook" at bounding box center [194, 258] width 57 height 12
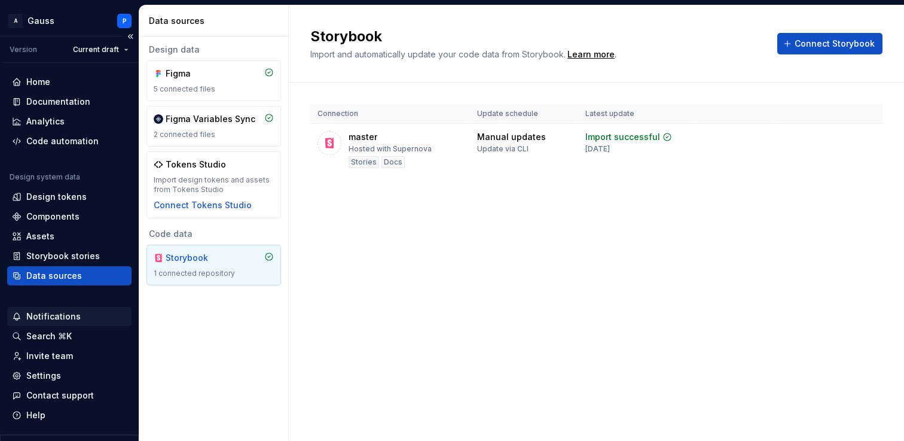
click at [57, 315] on div "Notifications" at bounding box center [53, 316] width 54 height 12
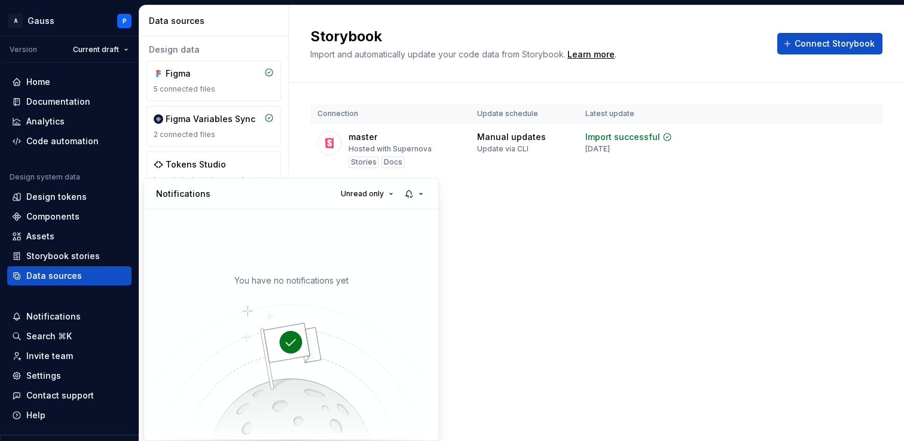
click at [62, 313] on html "A Gauss P Version Current draft Home Documentation Analytics Code automation De…" at bounding box center [452, 220] width 904 height 441
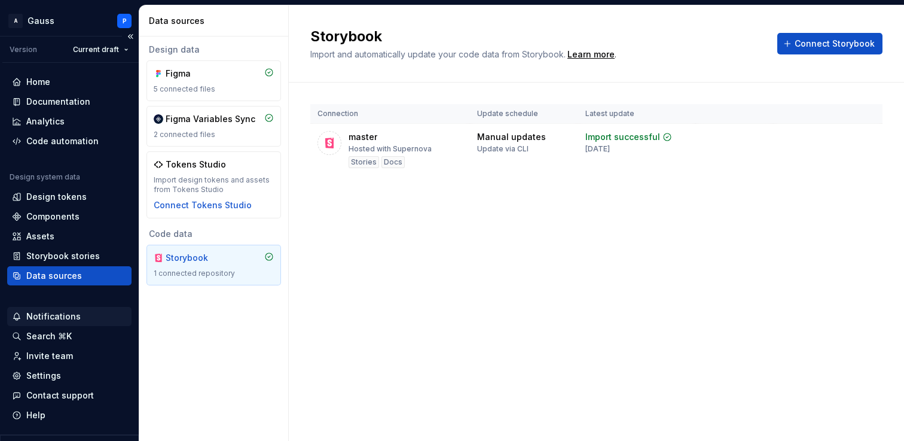
click at [61, 316] on div "Notifications" at bounding box center [53, 316] width 54 height 12
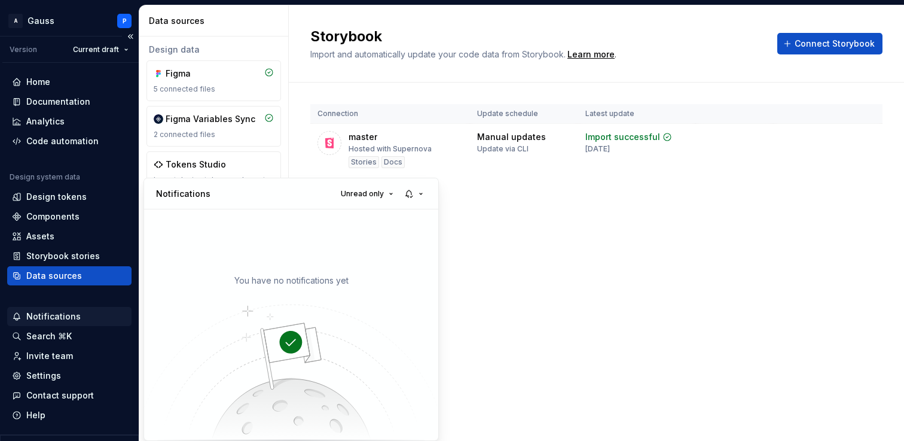
click at [61, 316] on html "A Gauss P Version Current draft Home Documentation Analytics Code automation De…" at bounding box center [452, 220] width 904 height 441
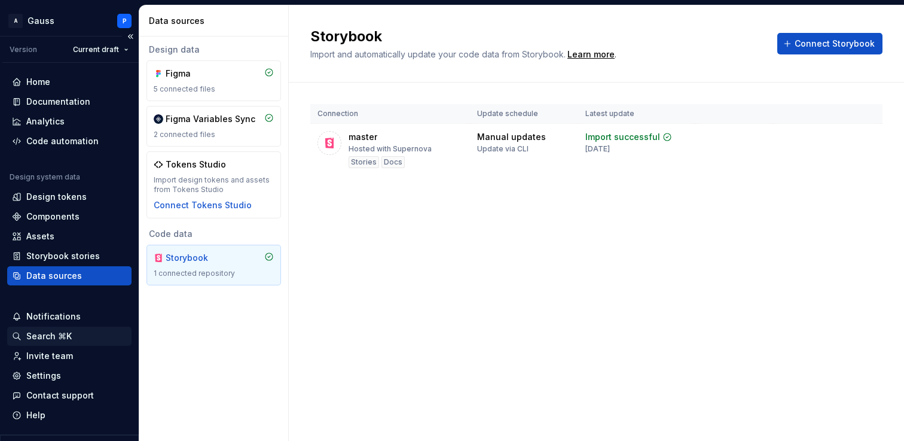
click at [60, 335] on div "Search ⌘K" at bounding box center [48, 336] width 45 height 12
click at [65, 352] on div "Invite team" at bounding box center [49, 356] width 47 height 12
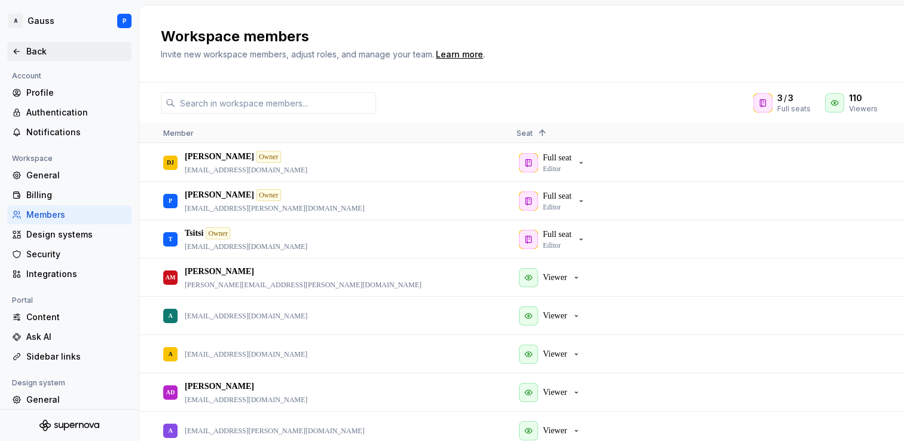
click at [36, 53] on div "Back" at bounding box center [76, 51] width 100 height 12
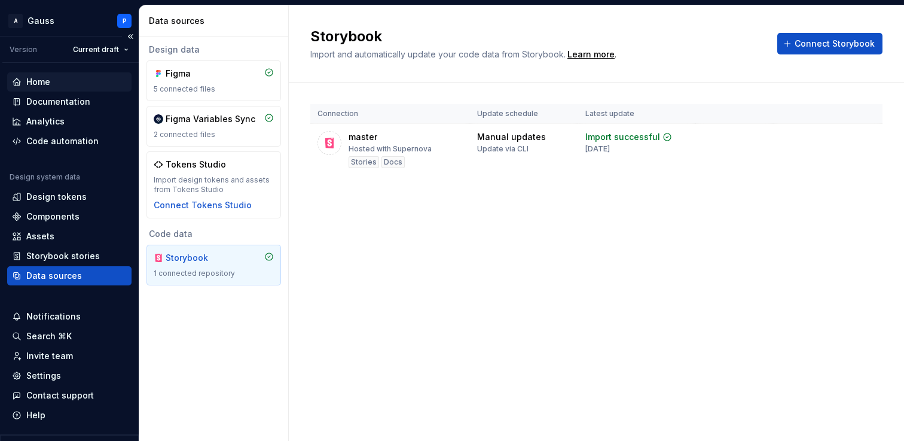
click at [37, 85] on div "Home" at bounding box center [38, 82] width 24 height 12
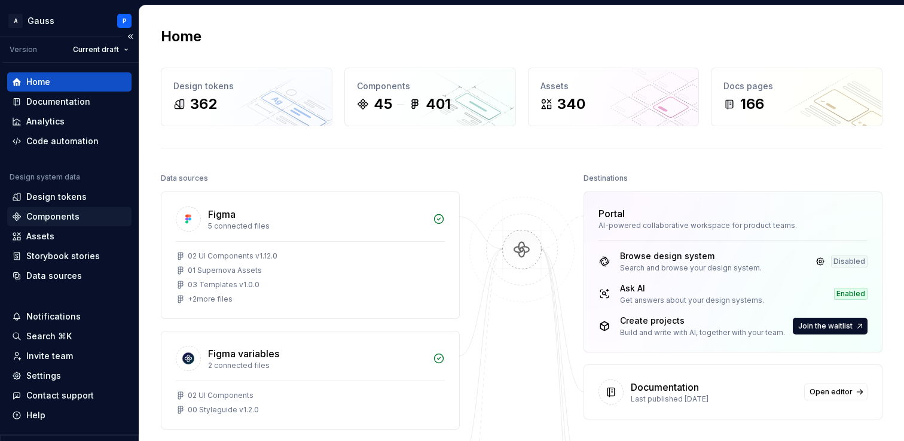
click at [57, 211] on div "Components" at bounding box center [52, 216] width 53 height 12
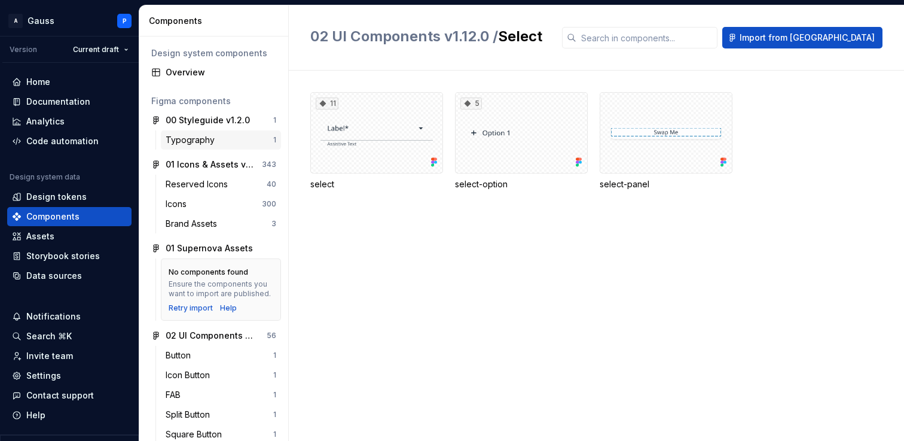
click at [219, 134] on div "Typography" at bounding box center [220, 140] width 108 height 12
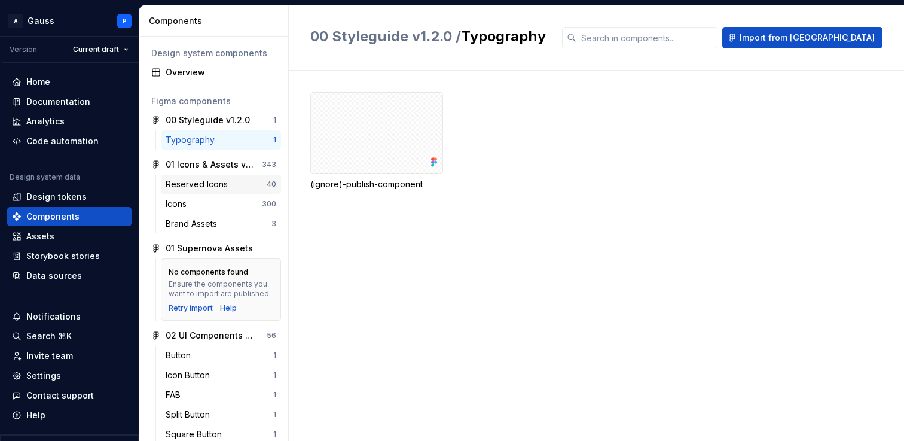
click at [217, 183] on div "Reserved Icons" at bounding box center [199, 184] width 67 height 12
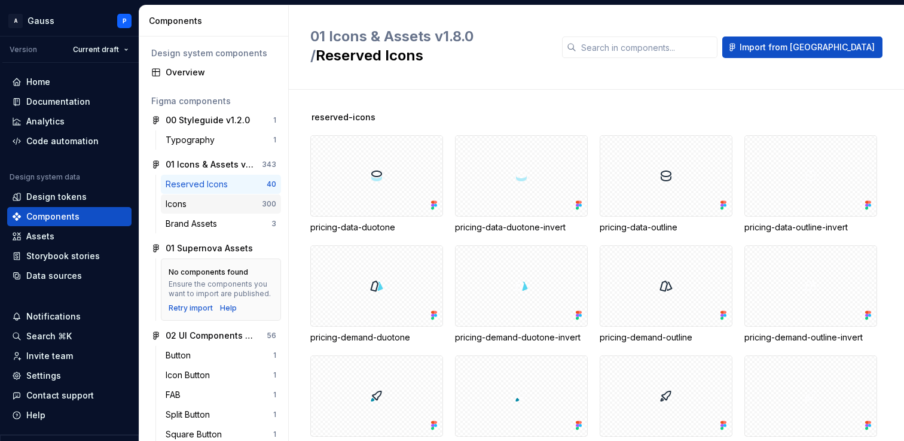
click at [215, 201] on div "Icons" at bounding box center [214, 204] width 96 height 12
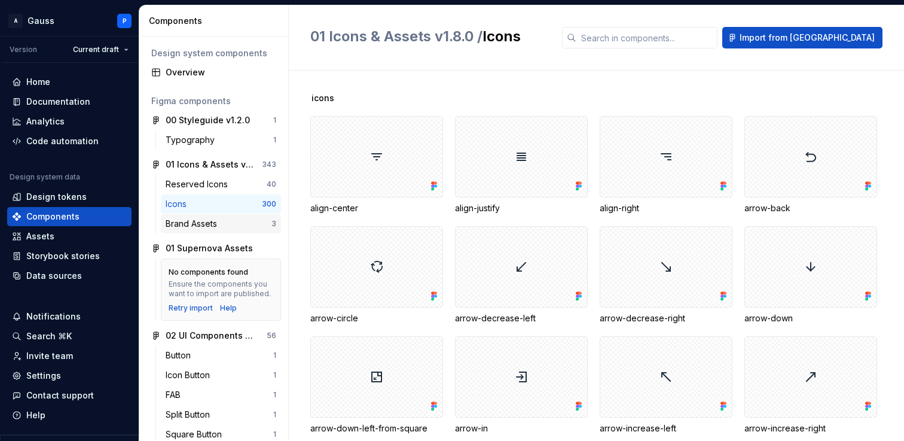
click at [215, 222] on div "Brand Assets" at bounding box center [194, 224] width 56 height 12
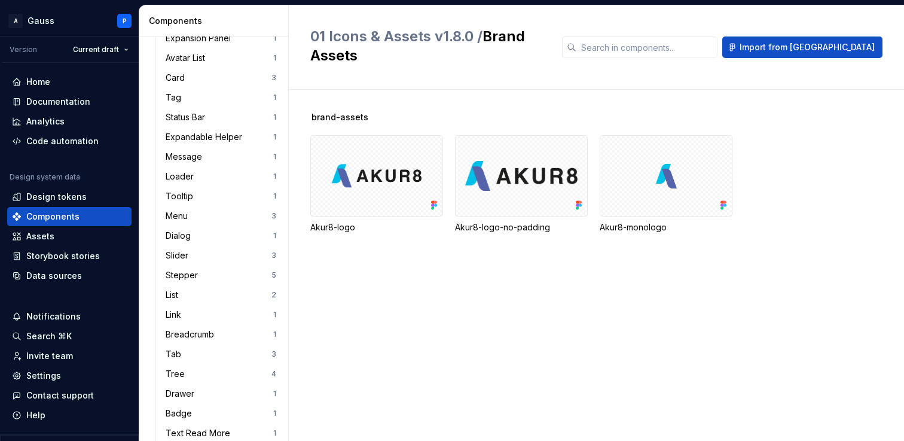
scroll to position [603, 0]
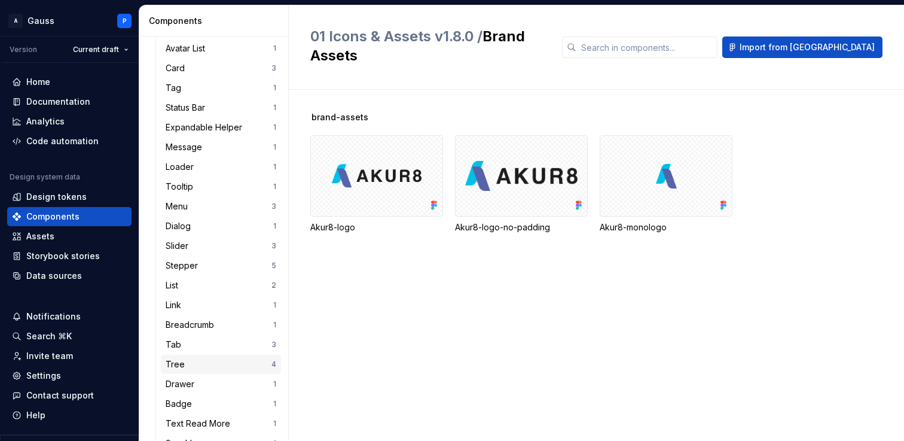
click at [206, 357] on div "Tree 4" at bounding box center [221, 364] width 120 height 19
